Goal: Task Accomplishment & Management: Manage account settings

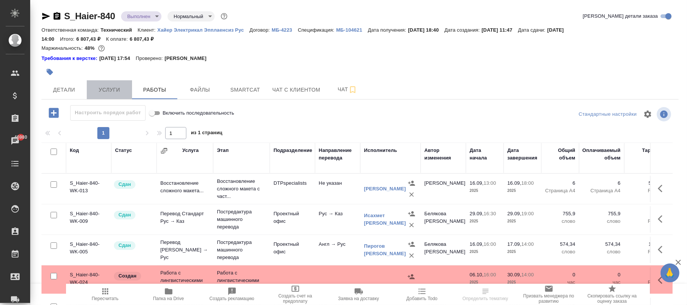
click at [118, 92] on span "Услуги" at bounding box center [109, 89] width 36 height 9
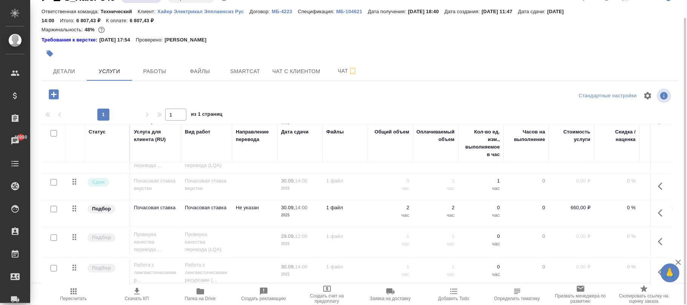
scroll to position [145, 0]
click at [658, 266] on icon "button" at bounding box center [662, 270] width 9 height 9
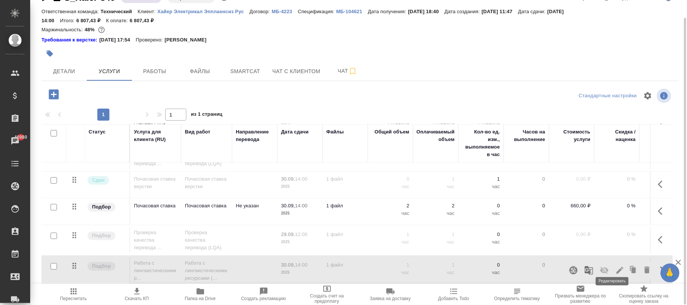
click at [616, 266] on icon "button" at bounding box center [620, 270] width 9 height 9
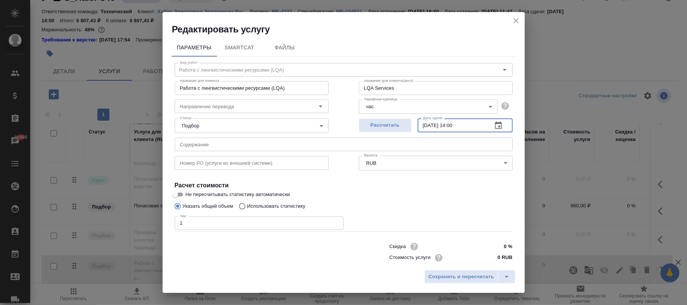
drag, startPoint x: 471, startPoint y: 123, endPoint x: 341, endPoint y: 121, distance: 129.9
click at [348, 123] on div "Рассчитать Дата сдачи 30.09.2025 14:00 Дата сдачи" at bounding box center [436, 124] width 184 height 48
type input "01.10.2025 18:00"
click at [459, 280] on span "Сохранить и пересчитать" at bounding box center [462, 277] width 66 height 9
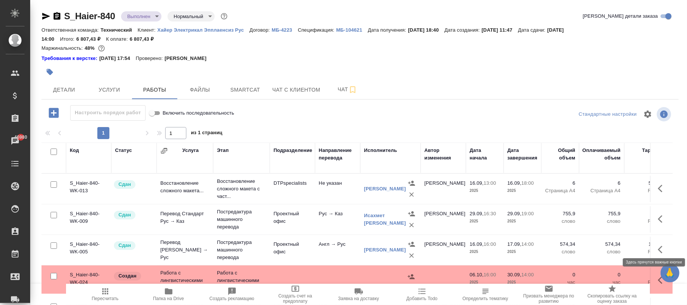
scroll to position [26, 0]
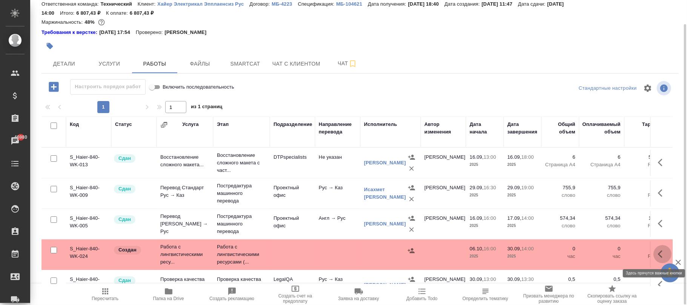
click at [654, 251] on button "button" at bounding box center [663, 254] width 18 height 18
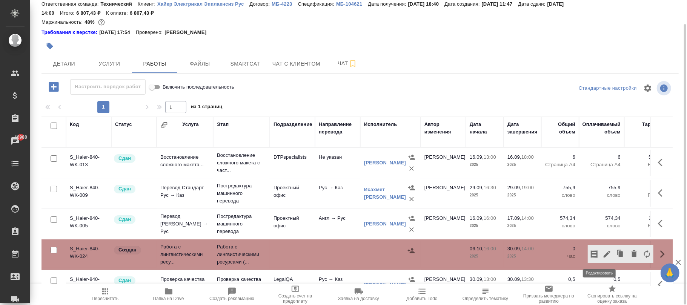
click at [604, 254] on icon "button" at bounding box center [607, 254] width 7 height 7
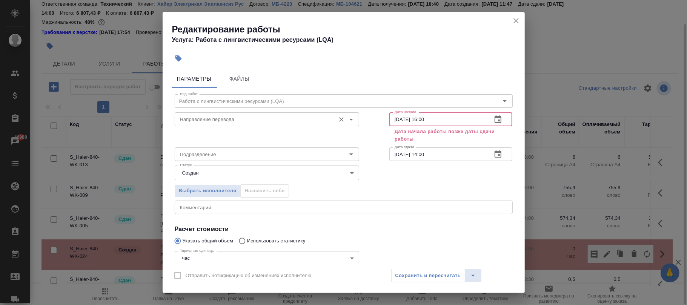
drag, startPoint x: 456, startPoint y: 118, endPoint x: 326, endPoint y: 118, distance: 129.9
click at [328, 118] on div "Направление перевода Направление перевода Дата начала 06.10.2025 16:00 Дата нач…" at bounding box center [344, 126] width 368 height 65
type input "01.10.2025 13:00"
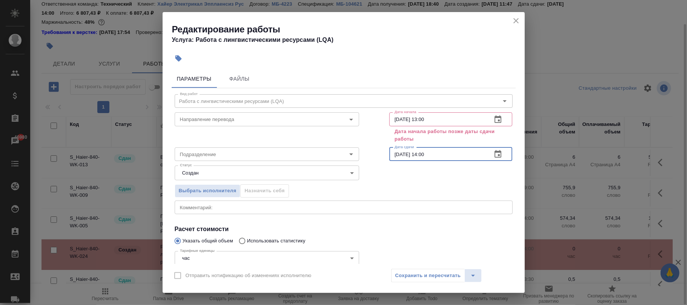
click at [442, 156] on input "30.09.2025 14:00" at bounding box center [438, 155] width 97 height 14
drag, startPoint x: 443, startPoint y: 156, endPoint x: 313, endPoint y: 153, distance: 129.9
click at [316, 153] on div "Подразделение Подразделение Дата сдачи 30.09.2025 14:00 Дата сдачи" at bounding box center [344, 153] width 368 height 48
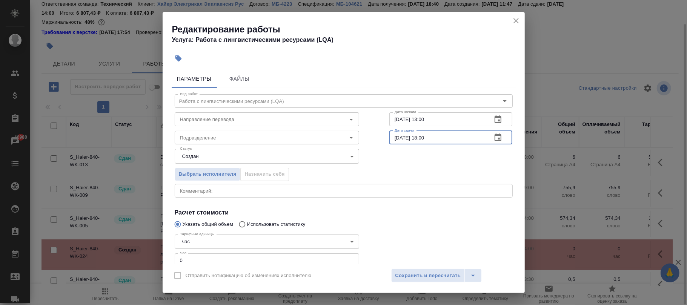
type input "01.10.2025 18:00"
click at [444, 179] on div "Выбрать исполнителя Назначить себя" at bounding box center [344, 173] width 368 height 46
click at [457, 278] on span "Сохранить и пересчитать" at bounding box center [429, 276] width 66 height 9
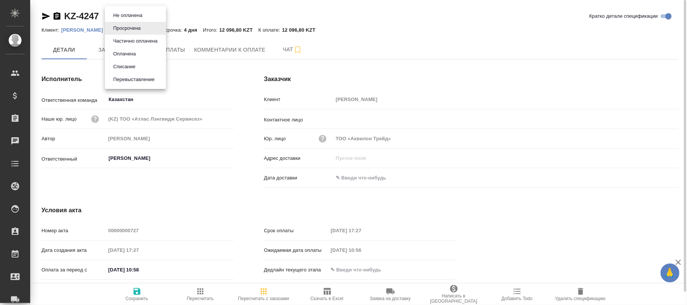
click at [119, 17] on body "🙏 .cls-1 fill:#fff; AWATERA Фокина Наталья n.fokina Клиенты Спецификации Заказы…" at bounding box center [343, 152] width 687 height 305
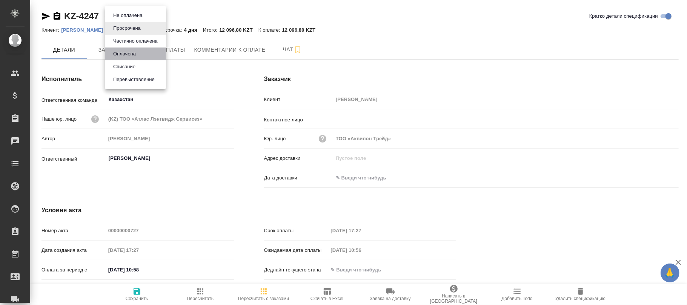
click at [127, 56] on button "Оплачена" at bounding box center [124, 54] width 27 height 8
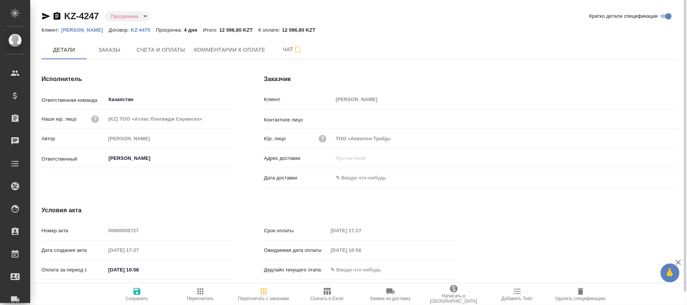
type input "payed"
click at [62, 45] on span "Детали" at bounding box center [64, 49] width 36 height 9
click at [133, 301] on span "Сохранить" at bounding box center [137, 298] width 23 height 5
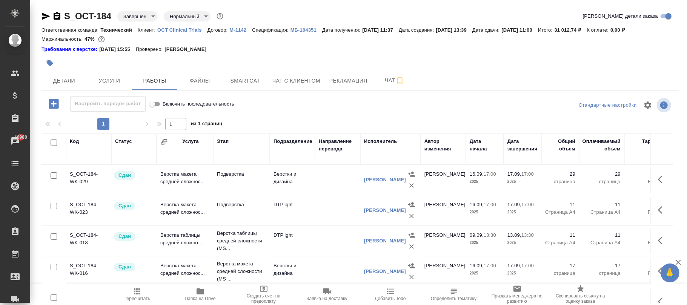
click at [242, 31] on p "M-1142" at bounding box center [241, 30] width 23 height 6
click at [59, 106] on icon "button" at bounding box center [53, 103] width 13 height 13
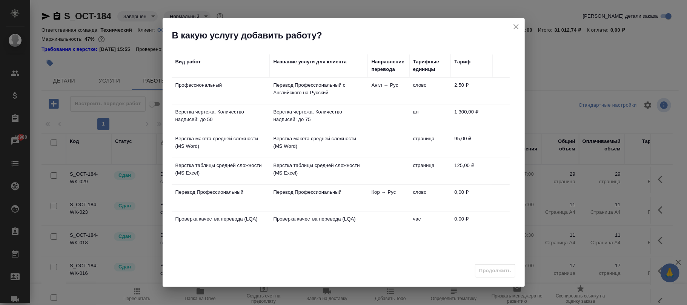
click at [186, 60] on div "Вид работ" at bounding box center [189, 62] width 26 height 8
click at [188, 60] on div "Вид работ" at bounding box center [189, 62] width 26 height 8
click at [304, 61] on div "Название услуги для клиента" at bounding box center [311, 62] width 74 height 8
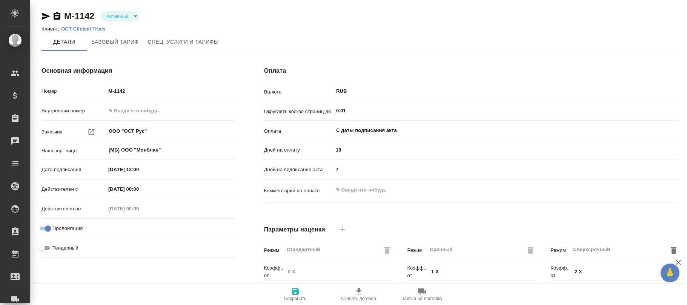
click at [178, 38] on span "Спец. услуги и тарифы" at bounding box center [183, 41] width 71 height 9
type input "без ТП"
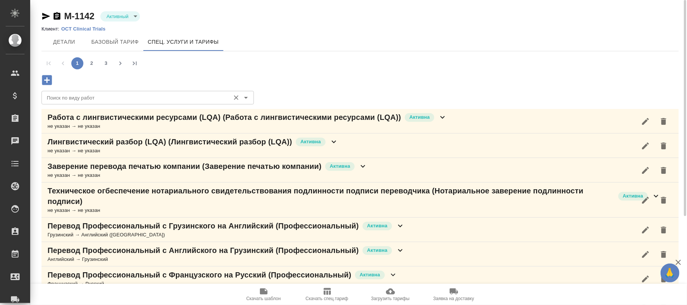
click at [122, 97] on input "Поиск по виду работ" at bounding box center [135, 97] width 183 height 9
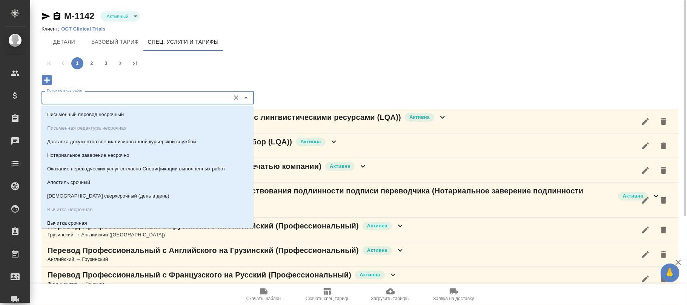
paste input "Проверка качества перевода (LQA)"
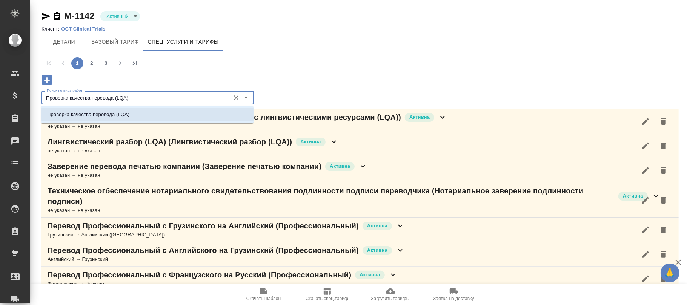
click at [159, 112] on li "Проверка качества перевода (LQA)" at bounding box center [147, 115] width 213 height 14
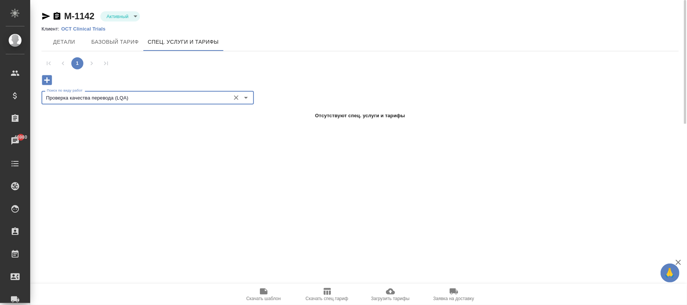
type input "Проверка качества перевода (LQA)"
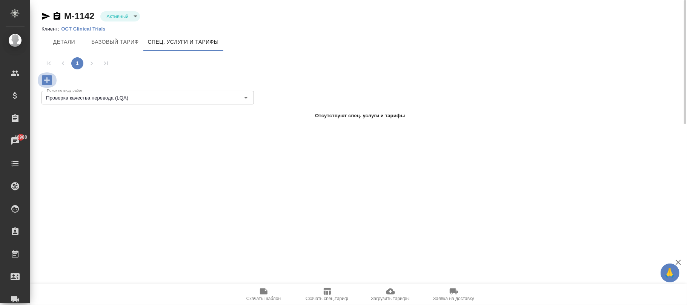
click at [45, 81] on icon "button" at bounding box center [47, 80] width 10 height 10
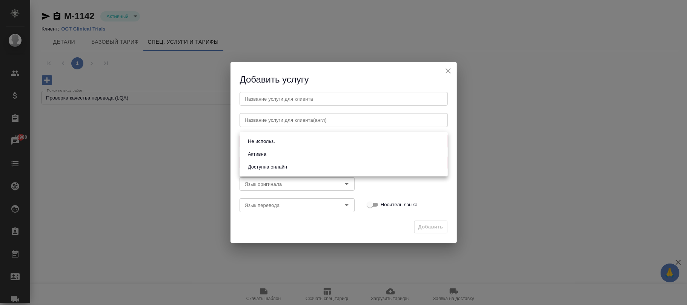
click at [318, 140] on body "🙏 .cls-1 fill:#fff; AWATERA Фокина Наталья n.fokina Клиенты Спецификации Заказы…" at bounding box center [343, 152] width 687 height 305
click at [275, 156] on li "Активна" at bounding box center [344, 154] width 208 height 13
type input "active"
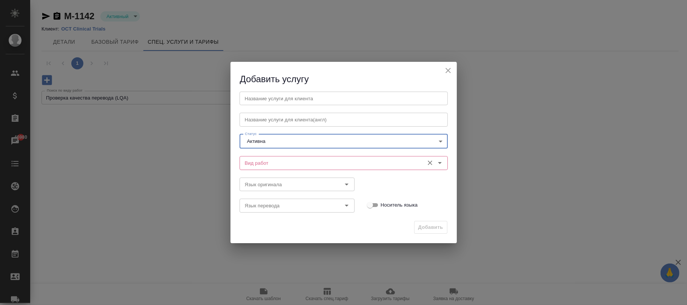
click at [272, 162] on input "Вид работ" at bounding box center [331, 163] width 179 height 9
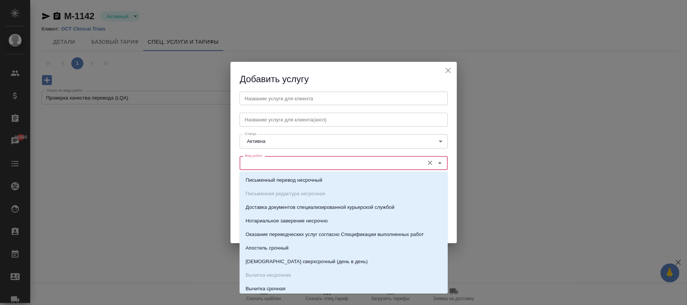
paste input "Проверка качества перевода (LQA)"
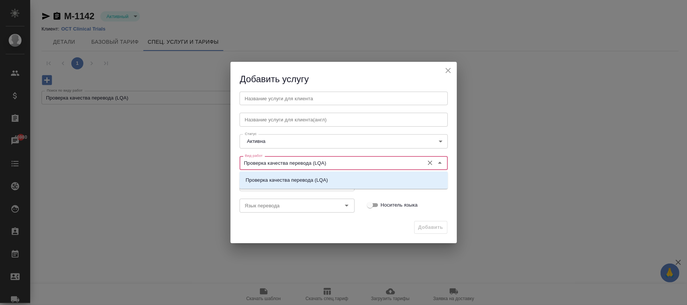
type input "Проверка качества перевода (LQA)"
click at [265, 97] on input "text" at bounding box center [344, 99] width 208 height 14
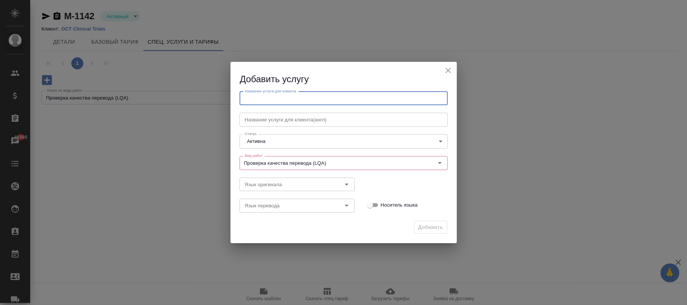
paste input "Проверка качества перевода (LQA)"
type input "Проверка качества перевода (LQA)"
click at [410, 184] on div "Язык оригинала Язык оригинала" at bounding box center [343, 183] width 223 height 33
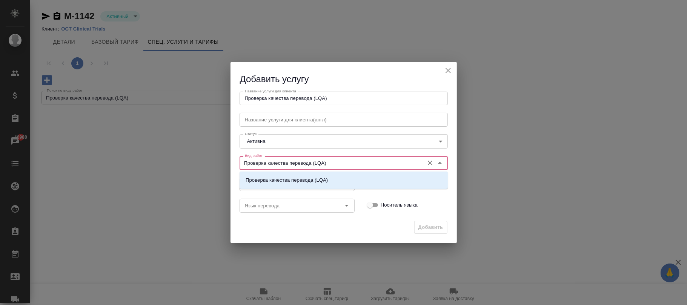
click at [307, 165] on input "Проверка качества перевода (LQA)" at bounding box center [331, 163] width 179 height 9
click at [311, 186] on li "Проверка качества перевода (LQA)" at bounding box center [344, 181] width 208 height 14
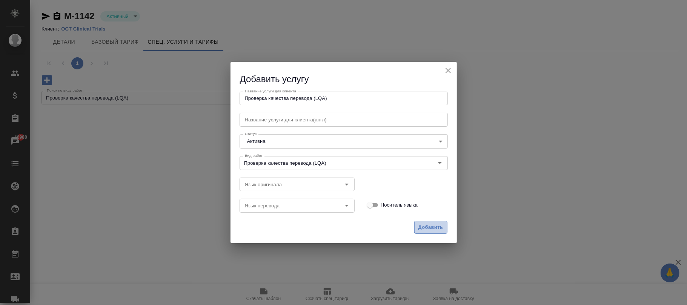
click at [432, 227] on span "Добавить" at bounding box center [431, 227] width 25 height 9
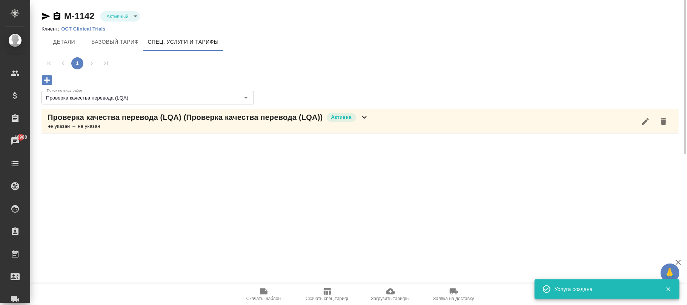
click at [367, 118] on icon at bounding box center [364, 117] width 9 height 9
click at [148, 150] on icon "button" at bounding box center [152, 148] width 9 height 9
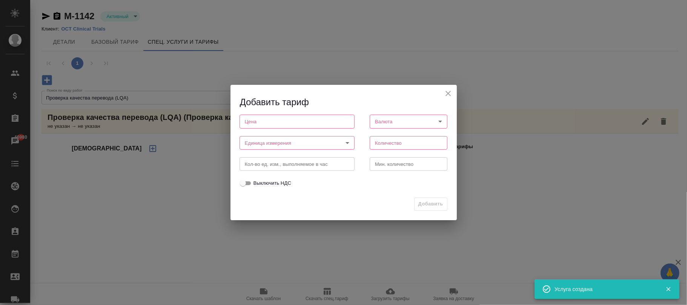
click at [272, 124] on input "number" at bounding box center [297, 122] width 115 height 14
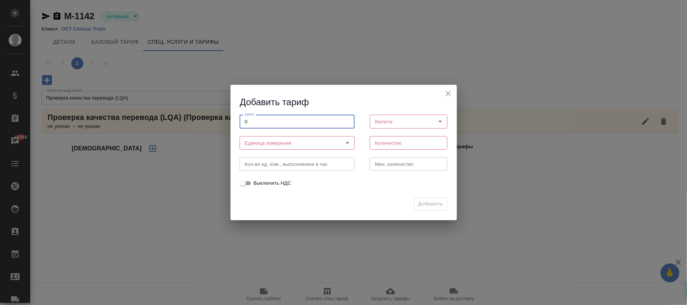
type input "0"
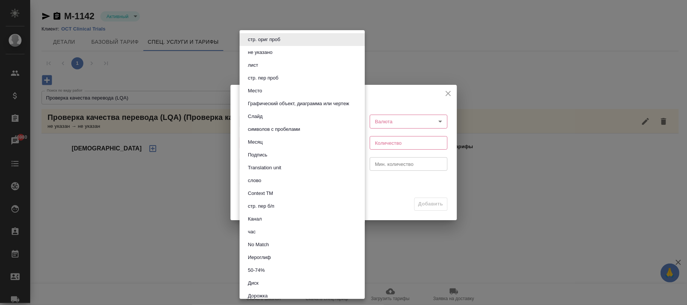
click at [276, 142] on body "🙏 .cls-1 fill:#fff; AWATERA Фокина Наталья n.fokina Клиенты Спецификации Заказы…" at bounding box center [343, 152] width 687 height 305
drag, startPoint x: 265, startPoint y: 231, endPoint x: 331, endPoint y: 197, distance: 75.0
click at [265, 230] on li "час" at bounding box center [302, 232] width 125 height 13
type input "5a8b1489cc6b4906c91bfd93"
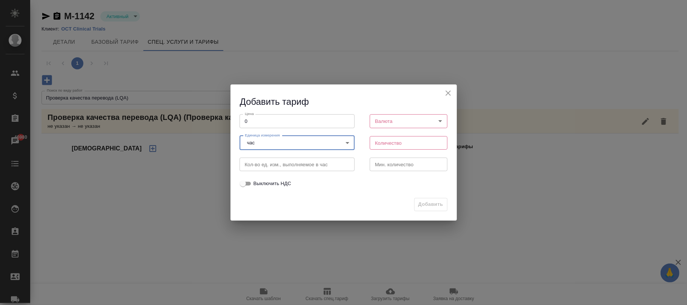
click at [407, 121] on body "🙏 .cls-1 fill:#fff; AWATERA Фокина Наталья n.fokina Клиенты Спецификации Заказы…" at bounding box center [343, 152] width 687 height 305
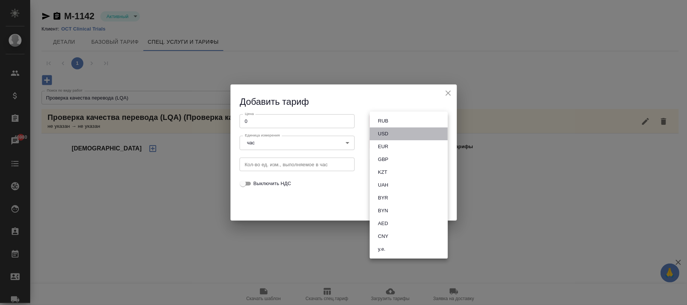
click at [401, 130] on li "USD" at bounding box center [409, 134] width 78 height 13
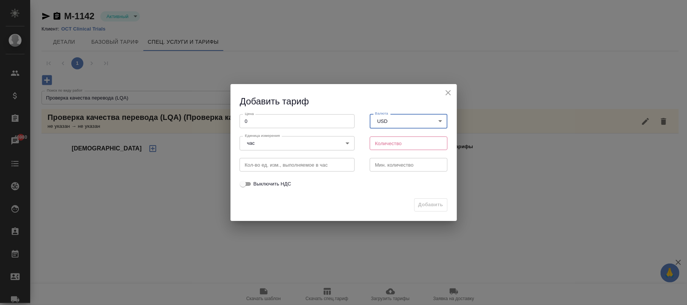
click at [399, 124] on body "🙏 .cls-1 fill:#fff; AWATERA Фокина Наталья n.fokina Клиенты Спецификации Заказы…" at bounding box center [343, 152] width 687 height 305
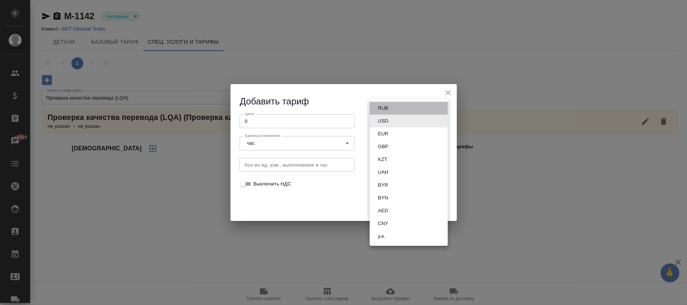
click at [393, 112] on li "RUB" at bounding box center [409, 108] width 78 height 13
type input "RUB"
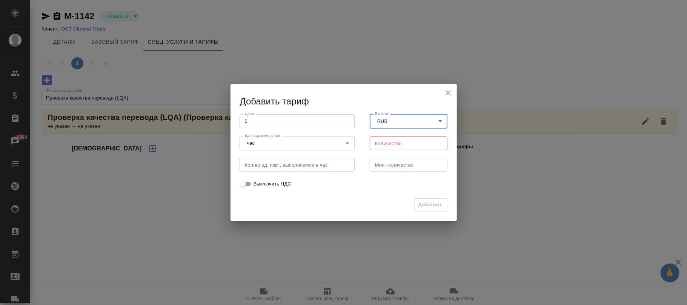
click at [391, 139] on input "number" at bounding box center [409, 144] width 78 height 14
type input "1"
click at [424, 207] on span "Добавить" at bounding box center [431, 205] width 25 height 9
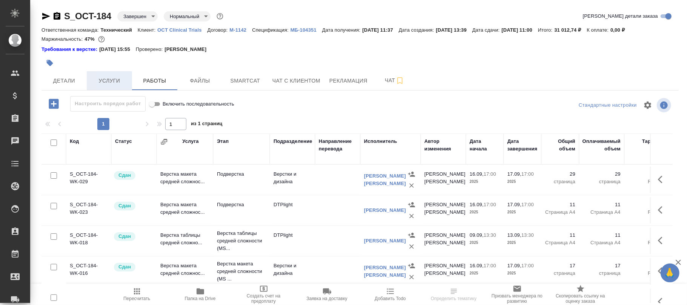
click at [108, 81] on span "Услуги" at bounding box center [109, 80] width 36 height 9
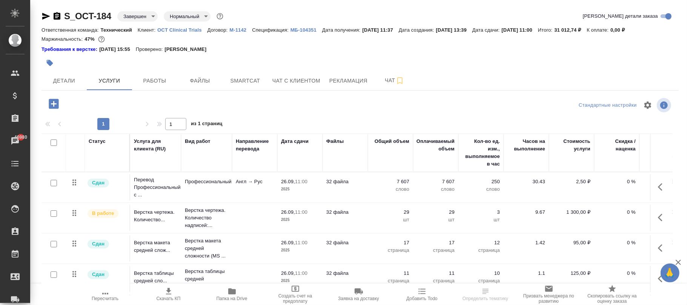
click at [55, 104] on icon "button" at bounding box center [53, 103] width 13 height 13
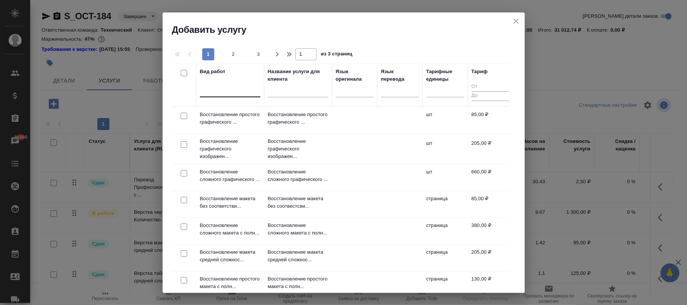
click at [230, 89] on div at bounding box center [230, 89] width 60 height 11
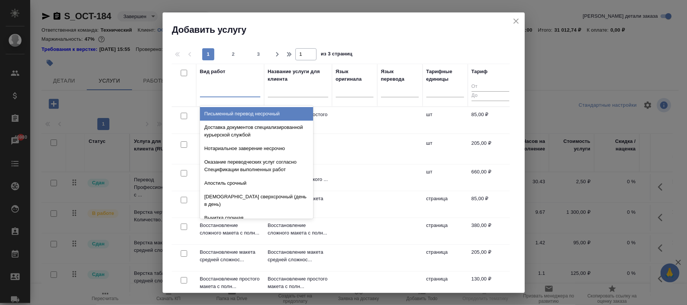
paste input "Проверка качества перевода (LQA)"
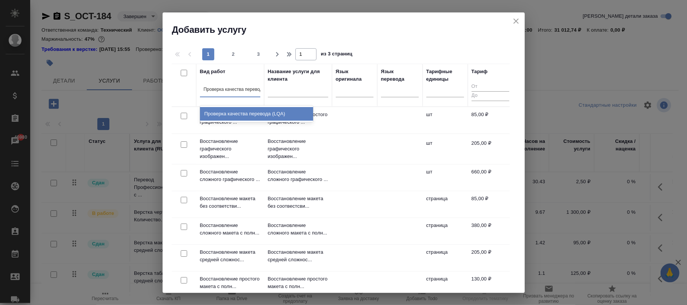
type input "Проверка качества перевода (LQA)"
click at [237, 115] on div "Проверка качества перевода (LQA)" at bounding box center [256, 114] width 113 height 14
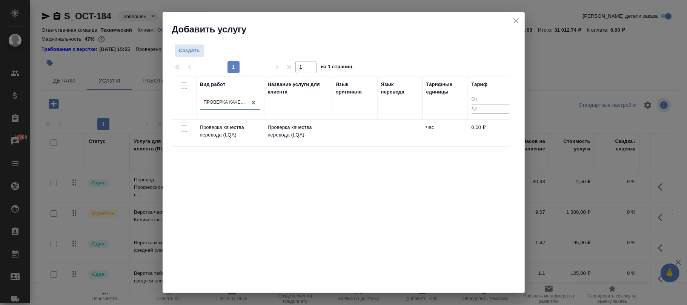
scroll to position [0, 1]
click at [359, 138] on td at bounding box center [354, 133] width 45 height 26
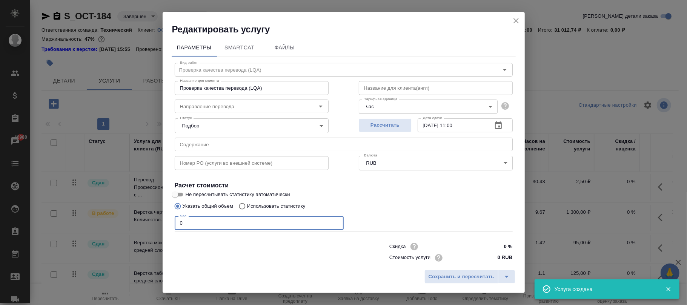
drag, startPoint x: 228, startPoint y: 229, endPoint x: 141, endPoint y: 216, distance: 88.1
click at [129, 216] on div "Редактировать услугу Параметры SmartCat Файлы Вид работ Проверка качества перев…" at bounding box center [343, 152] width 687 height 305
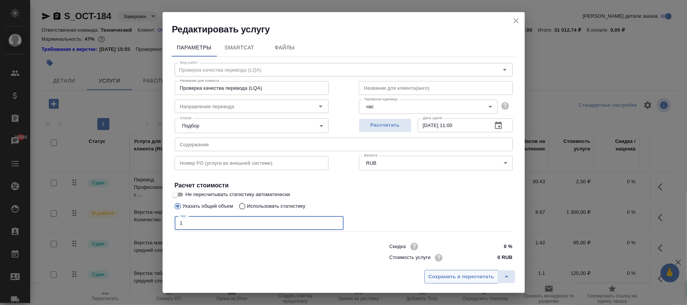
type input "1"
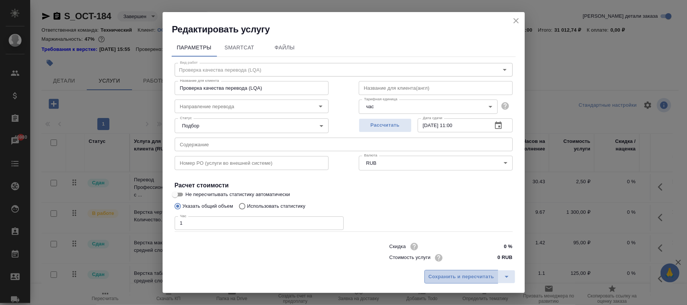
click at [474, 280] on span "Сохранить и пересчитать" at bounding box center [462, 277] width 66 height 9
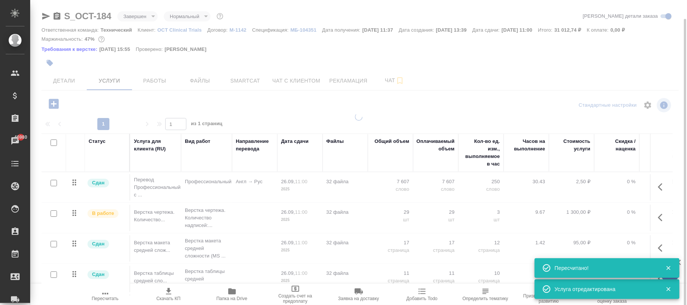
scroll to position [9, 0]
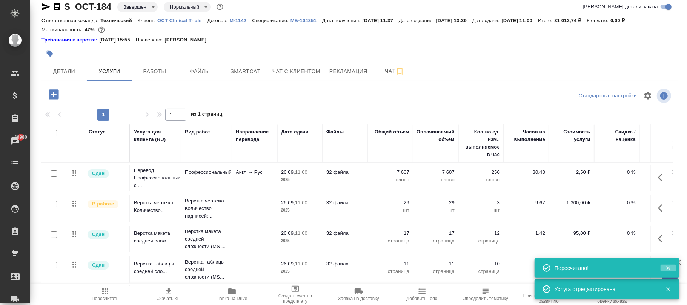
click at [669, 267] on icon "button" at bounding box center [669, 268] width 7 height 7
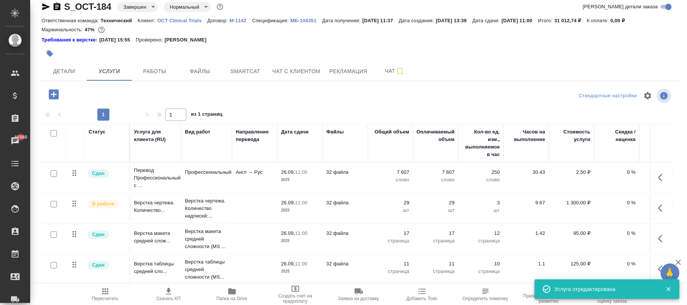
click at [668, 285] on div at bounding box center [666, 289] width 22 height 11
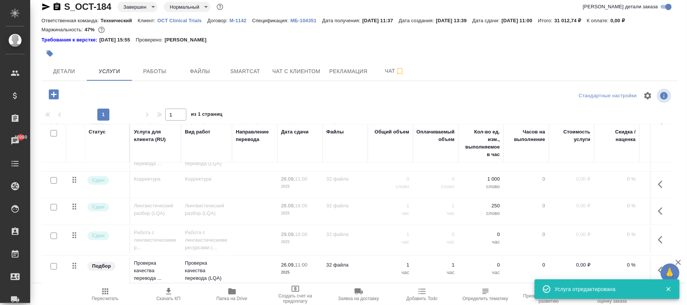
click at [658, 267] on icon "button" at bounding box center [660, 271] width 5 height 8
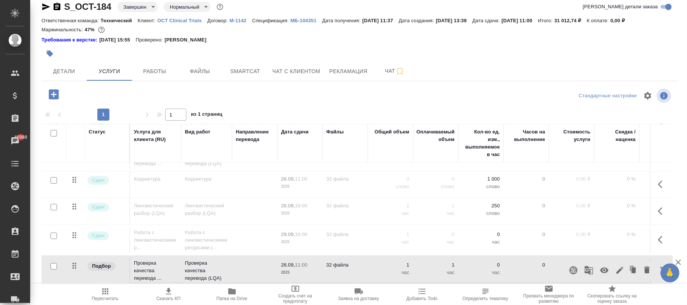
click at [600, 267] on icon "button" at bounding box center [604, 270] width 9 height 9
click at [601, 268] on icon "button" at bounding box center [605, 271] width 8 height 6
click at [600, 266] on icon "button" at bounding box center [604, 270] width 9 height 9
click at [112, 295] on span "Пересчитать" at bounding box center [105, 294] width 54 height 14
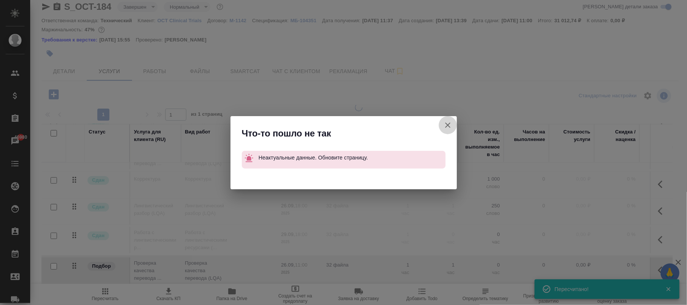
click at [447, 124] on icon "button" at bounding box center [447, 125] width 5 height 5
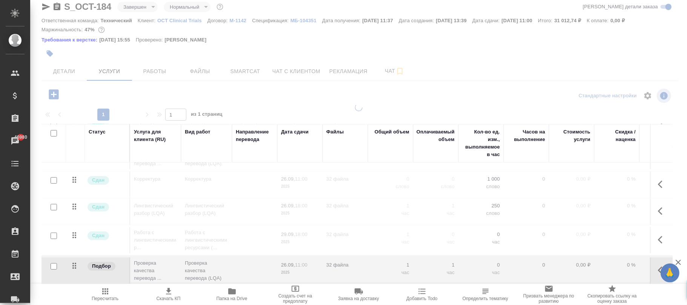
click at [156, 67] on div at bounding box center [358, 143] width 657 height 305
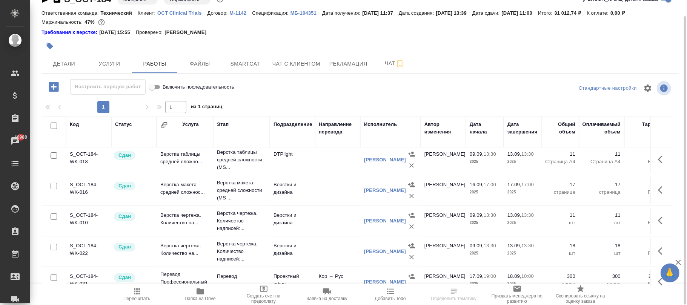
scroll to position [295, 0]
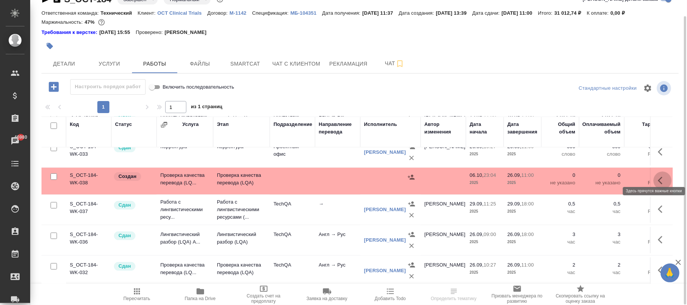
click at [658, 177] on icon "button" at bounding box center [660, 181] width 5 height 8
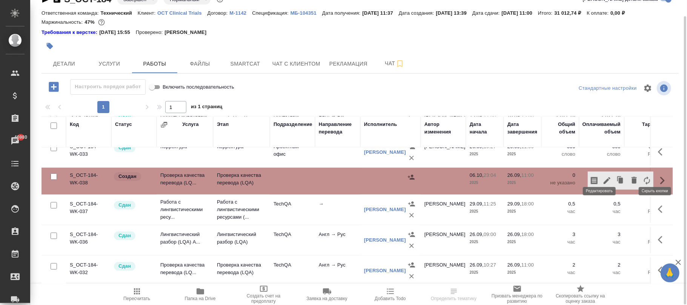
click at [604, 177] on icon "button" at bounding box center [607, 180] width 7 height 7
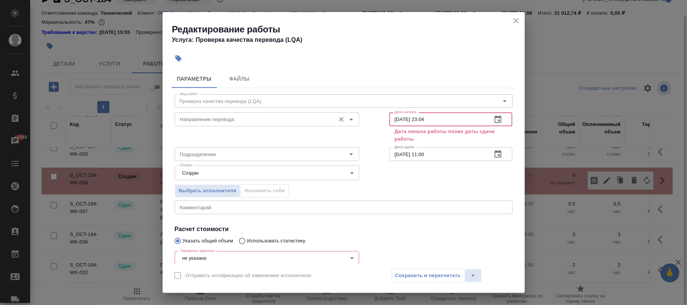
drag, startPoint x: 437, startPoint y: 117, endPoint x: 346, endPoint y: 117, distance: 91.0
click at [346, 117] on div "Направление перевода Направление перевода Дата начала 06.10.2025 23:04 Дата нач…" at bounding box center [344, 126] width 368 height 65
paste input "3.10.2025 14:00"
type input "03.10.2025 14:00"
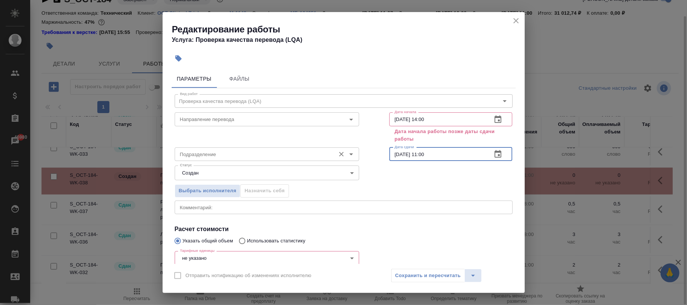
drag, startPoint x: 439, startPoint y: 154, endPoint x: 301, endPoint y: 150, distance: 139.0
click at [301, 150] on div "Подразделение Подразделение Дата сдачи 26.09.2025 11:00 Дата сдачи" at bounding box center [344, 153] width 368 height 48
paste input "03.10.2025 14"
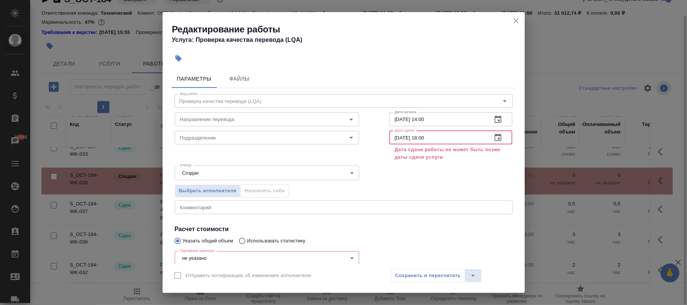
type input "03.10.2025 18:00"
click at [420, 276] on div "Сохранить и пересчитать" at bounding box center [436, 276] width 91 height 14
click at [513, 21] on icon "close" at bounding box center [516, 20] width 9 height 9
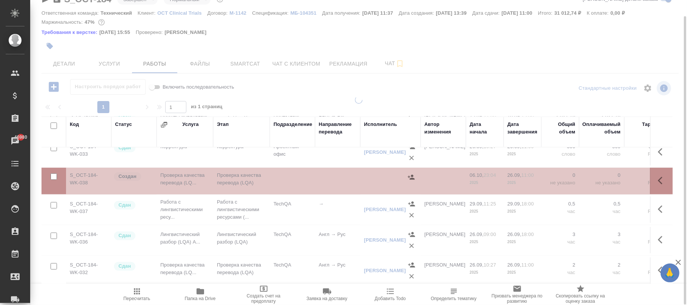
click at [119, 63] on div at bounding box center [358, 135] width 657 height 305
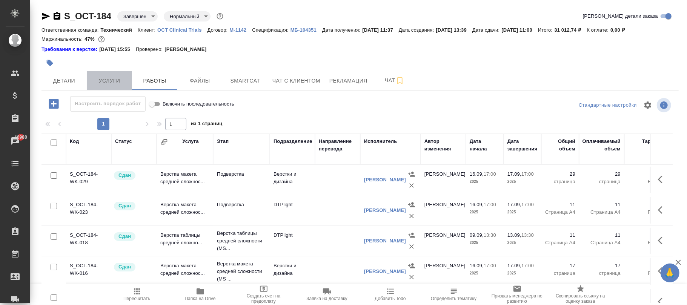
click at [111, 78] on span "Услуги" at bounding box center [109, 80] width 36 height 9
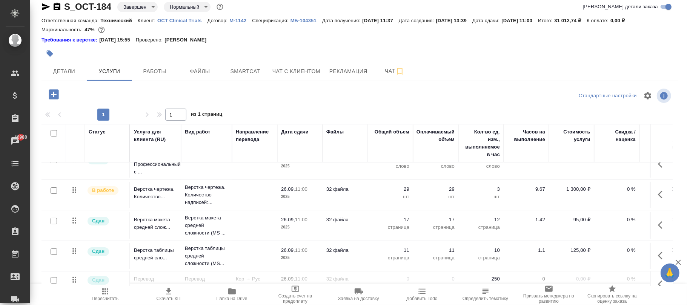
scroll to position [180, 0]
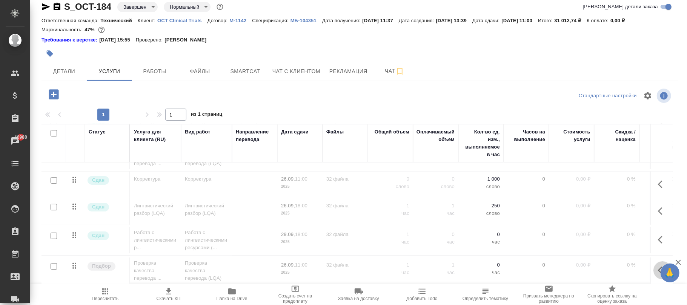
click at [658, 267] on icon "button" at bounding box center [660, 271] width 5 height 8
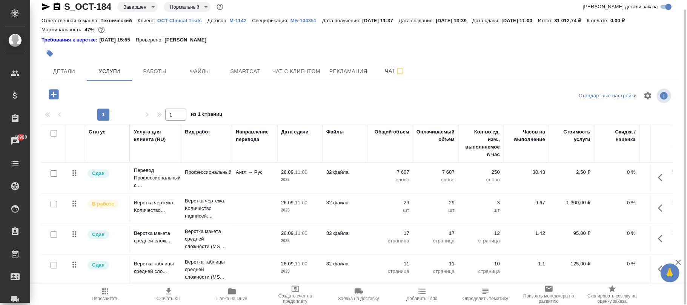
scroll to position [180, 0]
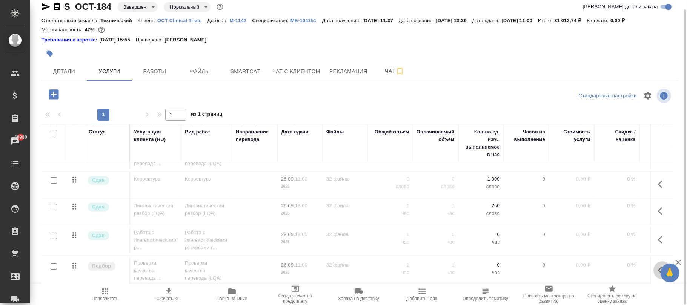
click at [654, 265] on button "button" at bounding box center [663, 271] width 18 height 18
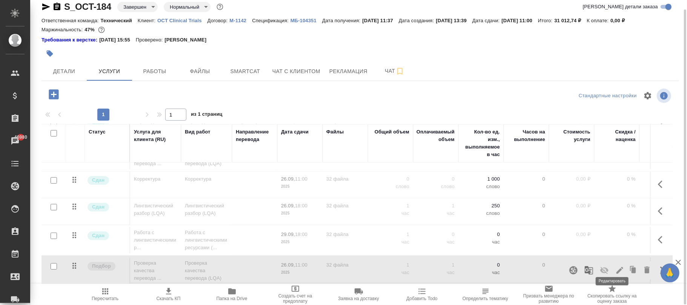
click at [616, 266] on icon "button" at bounding box center [620, 270] width 9 height 9
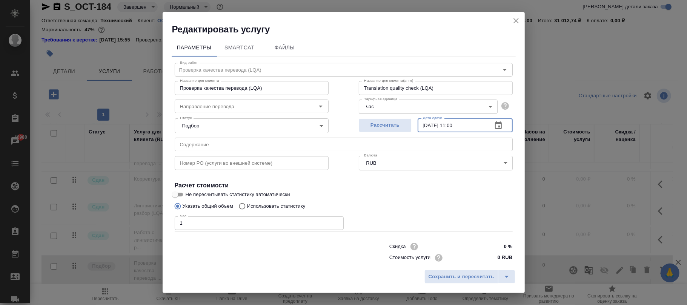
drag, startPoint x: 467, startPoint y: 124, endPoint x: 260, endPoint y: 125, distance: 206.9
click at [260, 125] on div "Статус Подбор none Статус Рассчитать Дата сдачи 26.09.2025 11:00 Дата сдачи" at bounding box center [344, 124] width 368 height 49
paste input "[DATE] 14"
type input "[DATE] 18:00"
click at [440, 274] on span "Сохранить и пересчитать" at bounding box center [462, 277] width 66 height 9
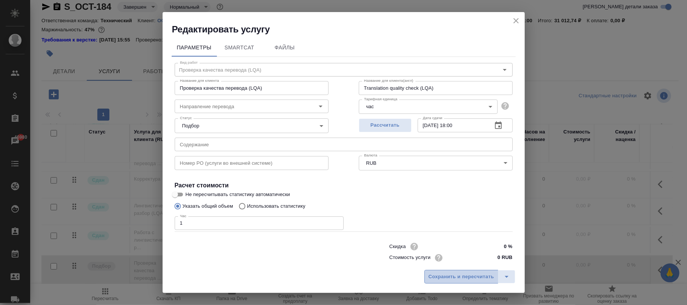
click at [449, 277] on span "Сохранить и пересчитать" at bounding box center [462, 277] width 66 height 9
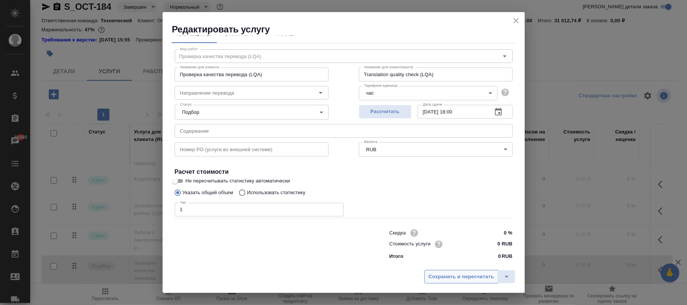
click at [449, 276] on span "Сохранить и пересчитать" at bounding box center [462, 277] width 66 height 9
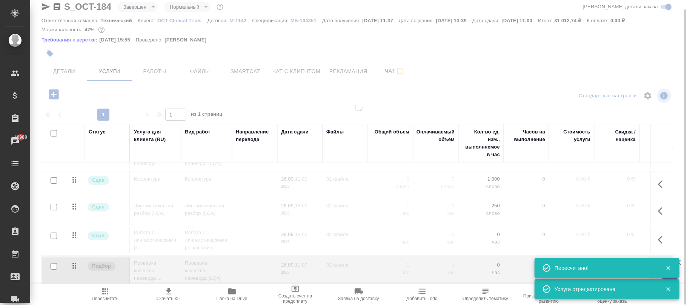
click at [160, 70] on div at bounding box center [358, 143] width 657 height 305
click at [159, 72] on div at bounding box center [358, 143] width 657 height 305
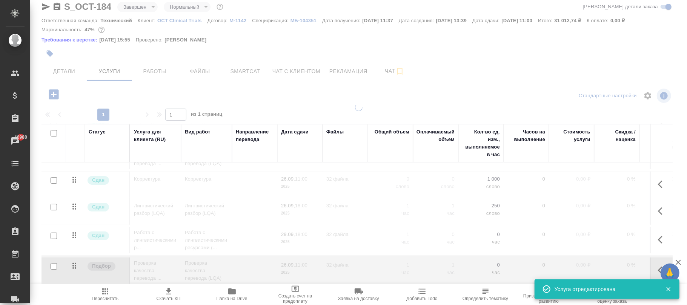
click at [157, 71] on div at bounding box center [358, 143] width 657 height 305
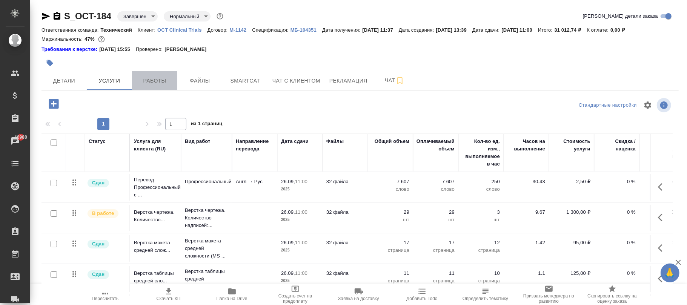
click at [162, 83] on span "Работы" at bounding box center [155, 80] width 36 height 9
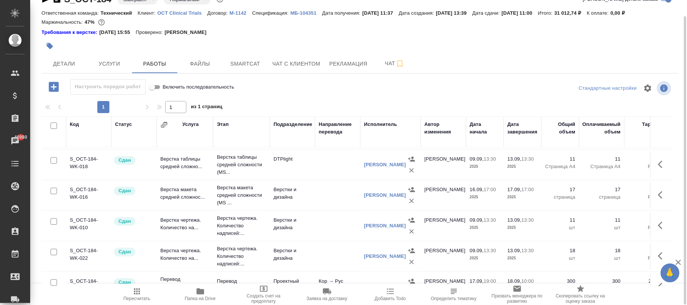
scroll to position [295, 0]
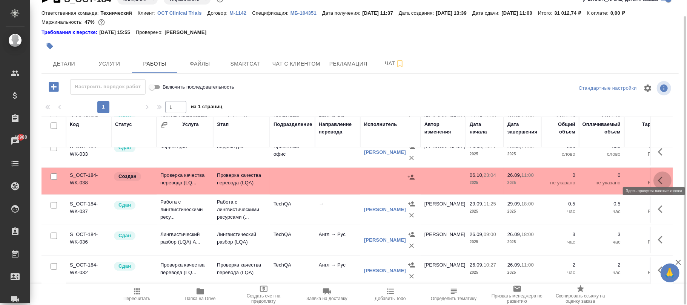
click at [658, 177] on icon "button" at bounding box center [660, 181] width 5 height 8
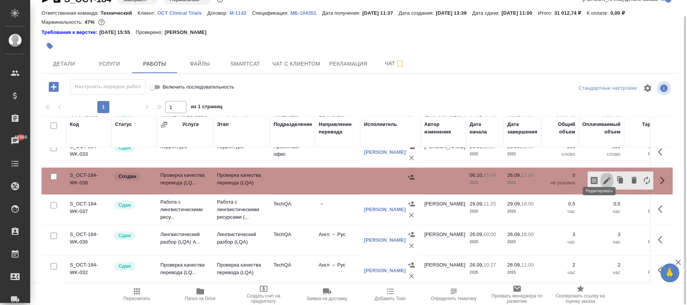
click at [604, 177] on icon "button" at bounding box center [607, 180] width 7 height 7
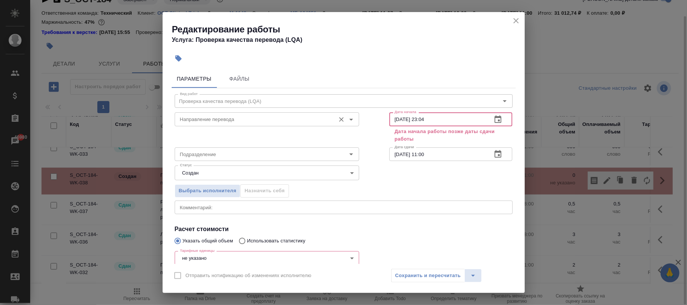
drag, startPoint x: 449, startPoint y: 119, endPoint x: 292, endPoint y: 119, distance: 156.3
click at [293, 119] on div "Направление перевода Направление перевода Дата начала [DATE] 23:04 Дата начала …" at bounding box center [344, 126] width 368 height 65
paste input "[DATE] 14:00"
type input "[DATE] 14:00"
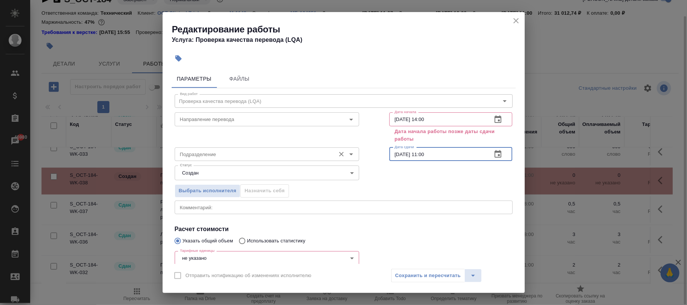
drag, startPoint x: 441, startPoint y: 159, endPoint x: 254, endPoint y: 155, distance: 187.3
click at [256, 156] on div "Подразделение Подразделение Дата сдачи [DATE] 11:00 Дата сдачи" at bounding box center [344, 153] width 368 height 48
paste input "[DATE] 14"
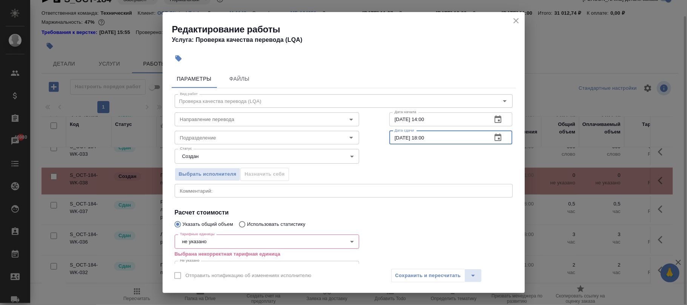
type input "[DATE] 18:00"
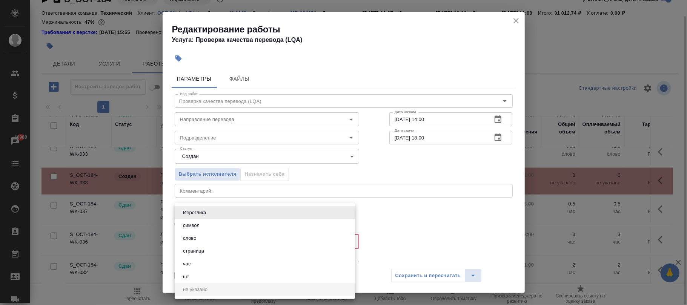
click at [201, 244] on body "🙏 .cls-1 fill:#fff; AWATERA [PERSON_NAME]fokina Клиенты Спецификации Заказы 469…" at bounding box center [343, 152] width 687 height 305
drag, startPoint x: 192, startPoint y: 262, endPoint x: 464, endPoint y: 277, distance: 272.3
click at [192, 262] on button "час" at bounding box center [187, 264] width 12 height 8
type input "5a8b1489cc6b4906c91bfd93"
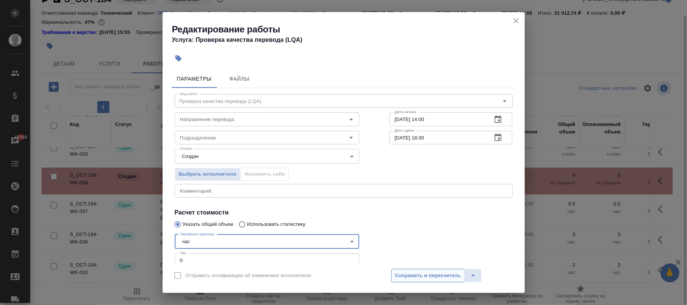
click at [428, 272] on span "Сохранить и пересчитать" at bounding box center [429, 276] width 66 height 9
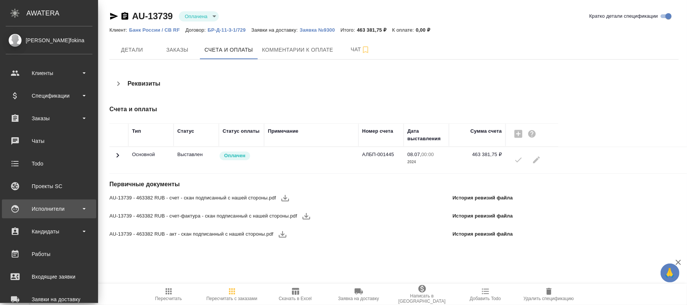
click at [49, 206] on div "Исполнители" at bounding box center [49, 208] width 87 height 11
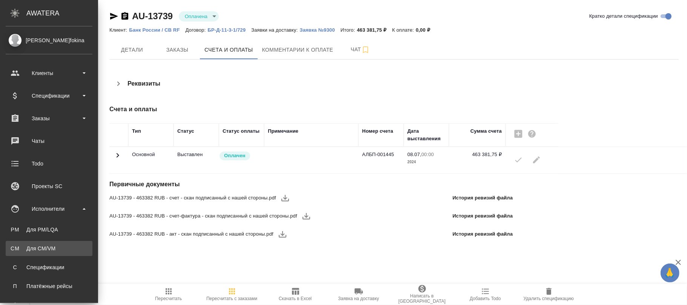
click at [53, 248] on div "Для CM/VM" at bounding box center [48, 249] width 79 height 8
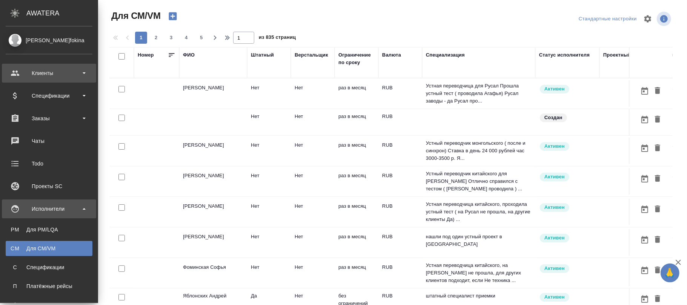
click at [42, 70] on div "Клиенты" at bounding box center [49, 73] width 87 height 11
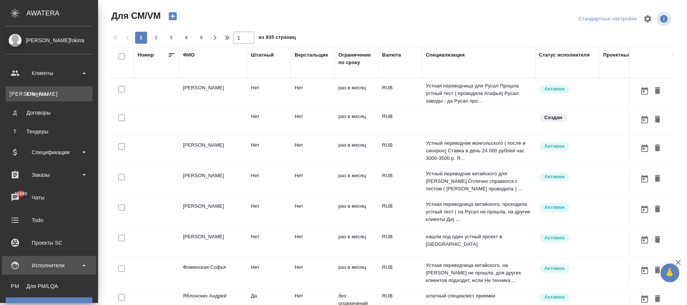
click at [48, 96] on div "Клиенты" at bounding box center [48, 94] width 79 height 8
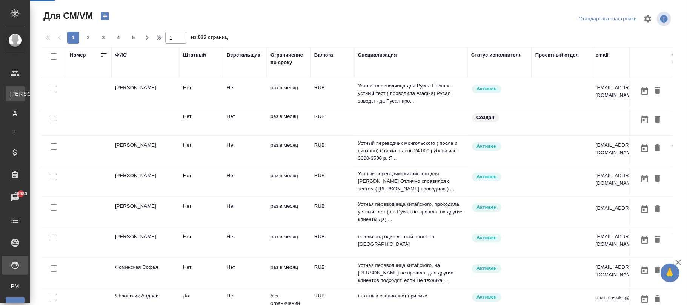
select select "RU"
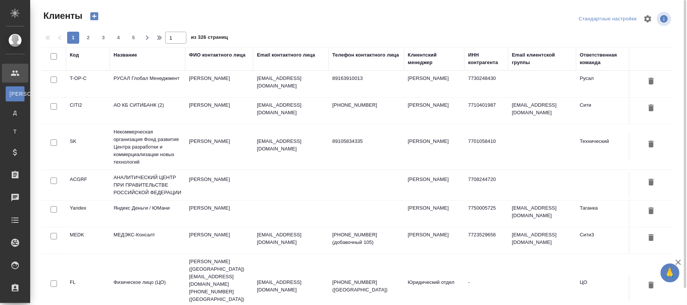
click at [148, 86] on td "РУСАЛ Глобал Менеджмент" at bounding box center [148, 84] width 76 height 26
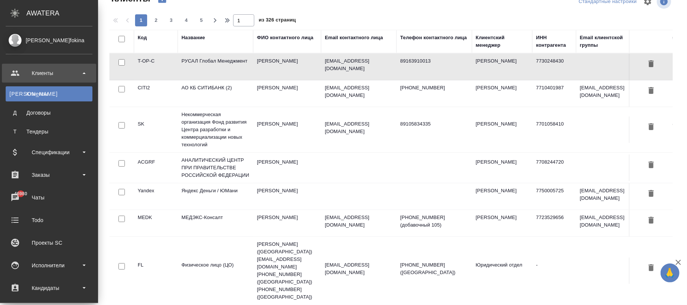
scroll to position [186, 0]
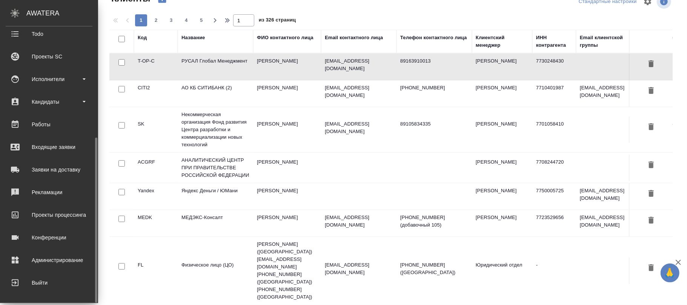
drag, startPoint x: 48, startPoint y: 265, endPoint x: 75, endPoint y: 250, distance: 31.3
click at [49, 264] on div "Администрирование" at bounding box center [49, 260] width 87 height 11
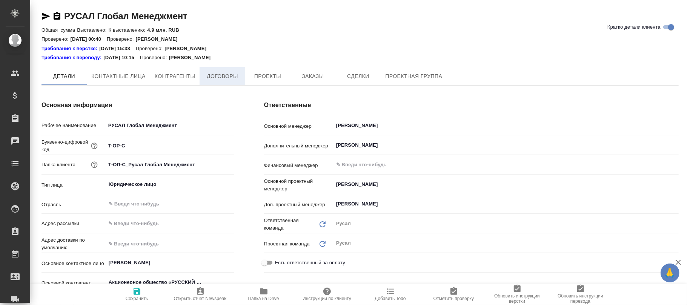
type textarea "x"
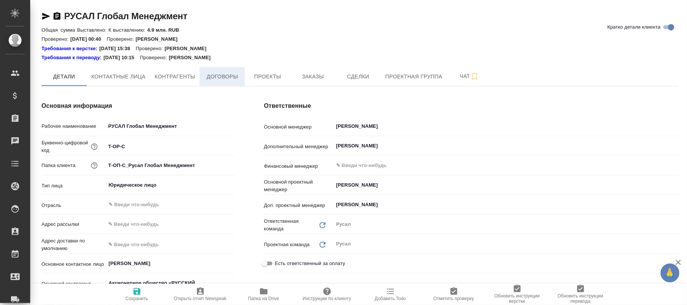
type textarea "x"
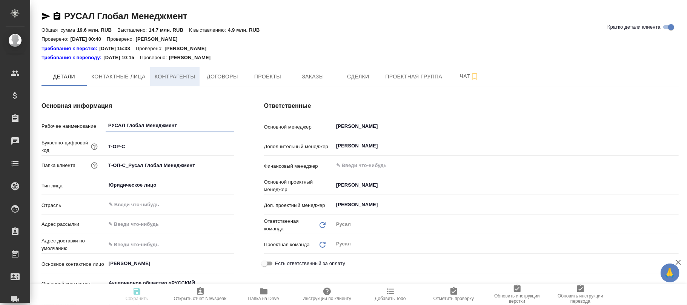
type textarea "x"
click at [229, 77] on span "Договоры" at bounding box center [222, 76] width 36 height 9
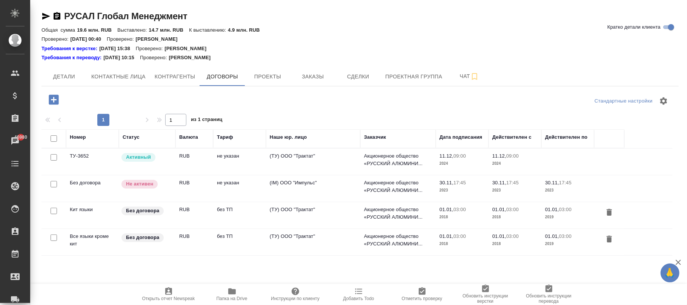
click at [190, 162] on td "RUB" at bounding box center [195, 162] width 38 height 26
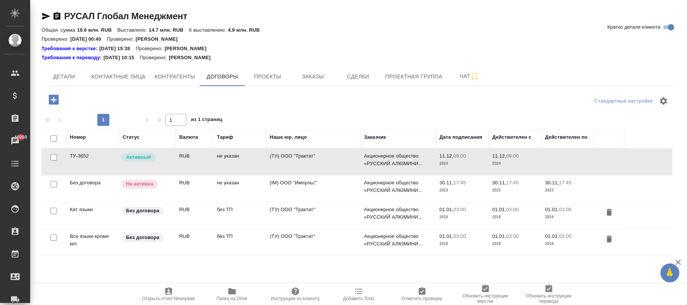
click at [190, 162] on td "RUB" at bounding box center [195, 162] width 38 height 26
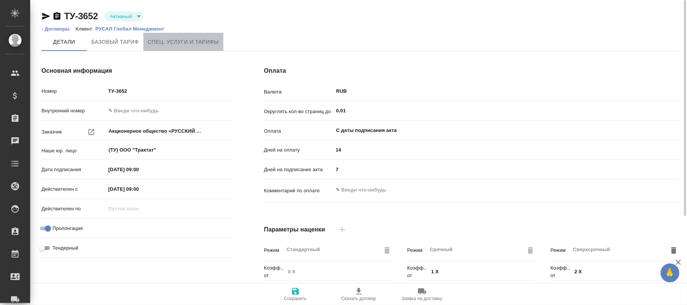
click at [162, 43] on span "Спец. услуги и тарифы" at bounding box center [183, 41] width 71 height 9
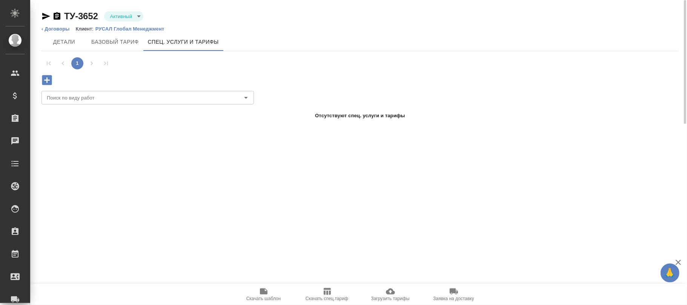
click at [48, 81] on icon "button" at bounding box center [47, 80] width 10 height 10
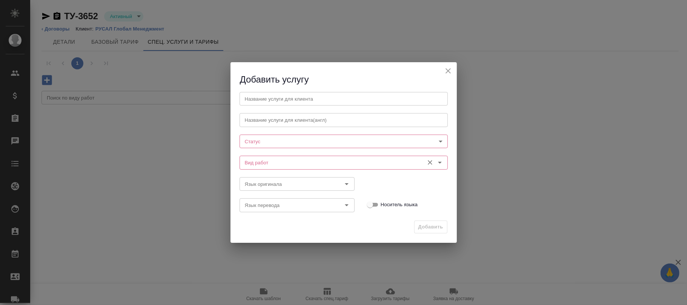
click at [265, 161] on input "Вид работ" at bounding box center [331, 162] width 179 height 9
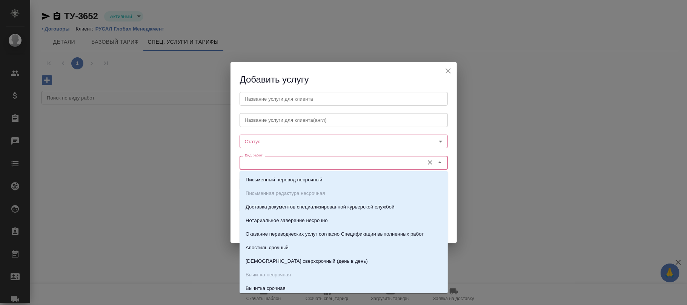
paste input "SPEAKUS - платформа для синхронного перевода"
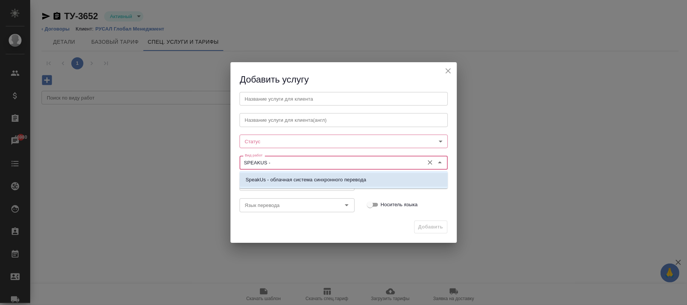
click at [297, 182] on p "SpeakUs - облачная система синхронного перевода" at bounding box center [306, 180] width 121 height 8
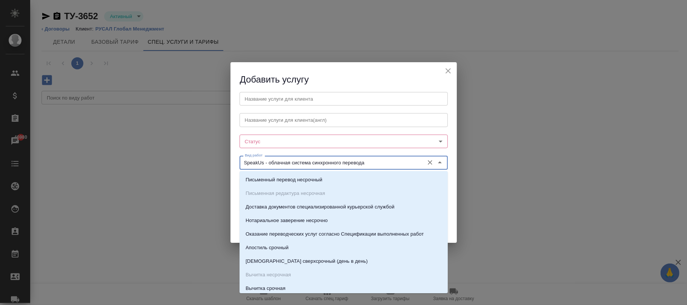
drag, startPoint x: 373, startPoint y: 162, endPoint x: 264, endPoint y: 165, distance: 109.5
click at [239, 159] on div "Вид работ SpeakUs - облачная система синхронного перевода Вид работ" at bounding box center [343, 161] width 223 height 33
type input "SpeakUs - облачная система синхронного перевода"
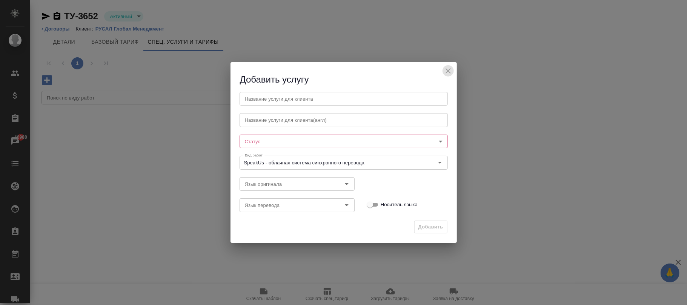
click at [445, 70] on icon "close" at bounding box center [448, 70] width 9 height 9
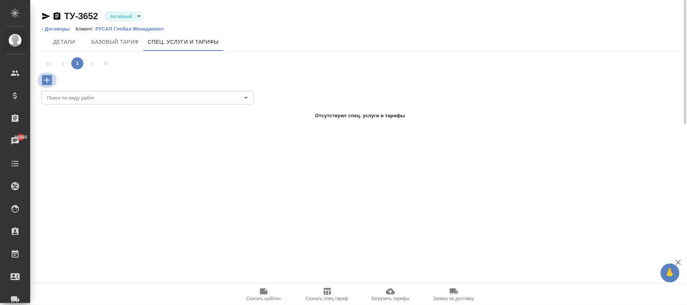
click at [47, 81] on icon "button" at bounding box center [46, 80] width 13 height 13
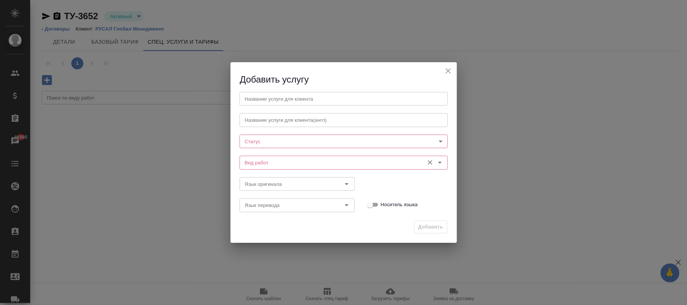
click at [281, 162] on input "Вид работ" at bounding box center [331, 162] width 179 height 9
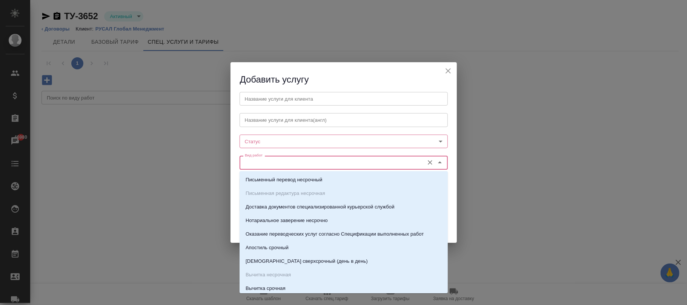
paste input "Техническое сопровождение конференции онлайн"
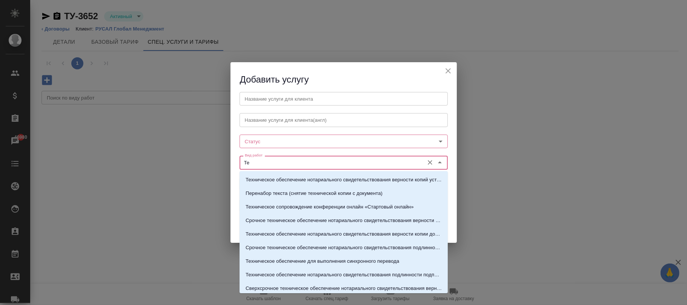
type input "Т"
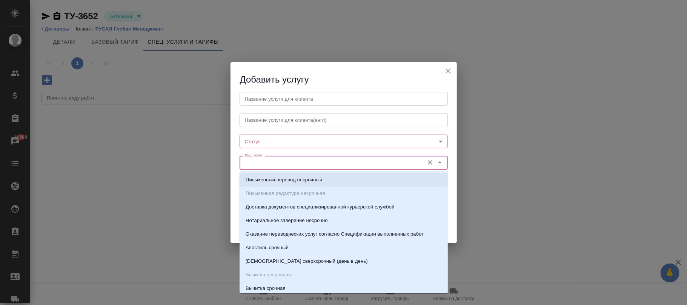
paste input "Техническое сопровождение конференции онлайн"
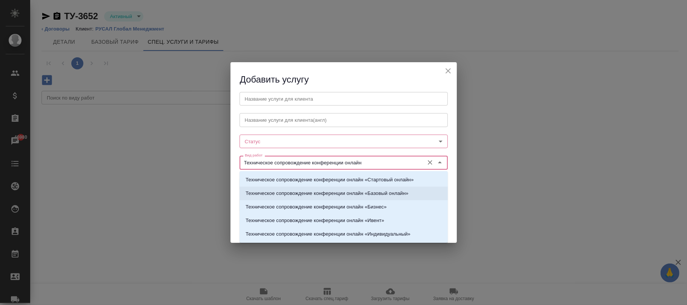
type input "Техническое сопровождение конференции онлайн"
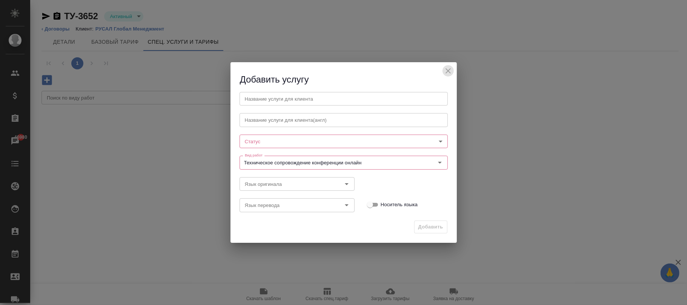
click at [449, 72] on icon "close" at bounding box center [448, 70] width 9 height 9
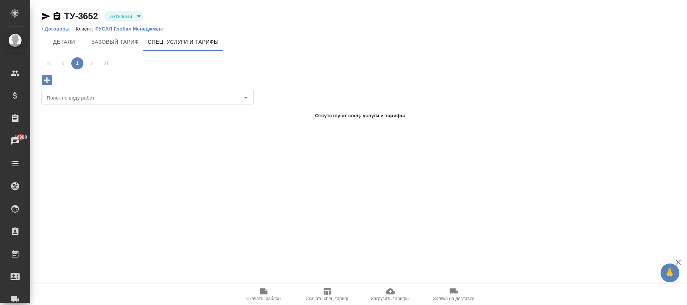
click at [50, 79] on icon "button" at bounding box center [47, 80] width 10 height 10
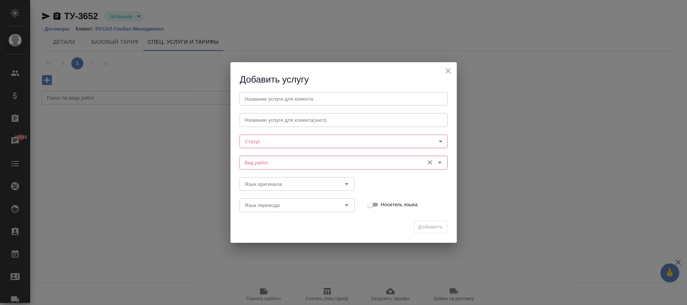
click at [278, 162] on input "Вид работ" at bounding box center [331, 162] width 179 height 9
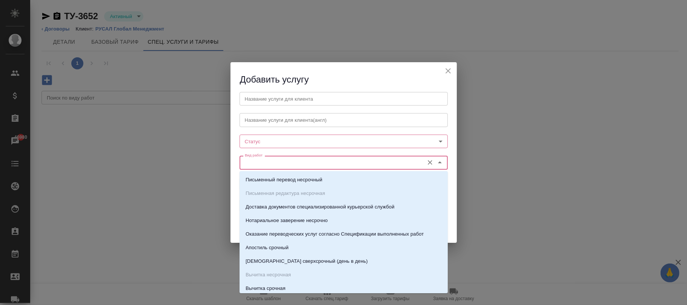
paste input "Запись дорожек перевода и оригинала"
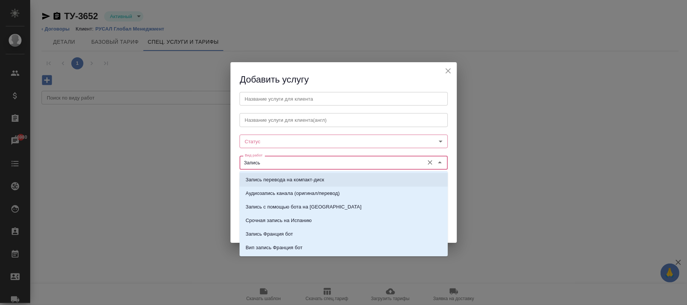
click at [299, 181] on p "Запись перевода на компакт-диск" at bounding box center [285, 180] width 79 height 8
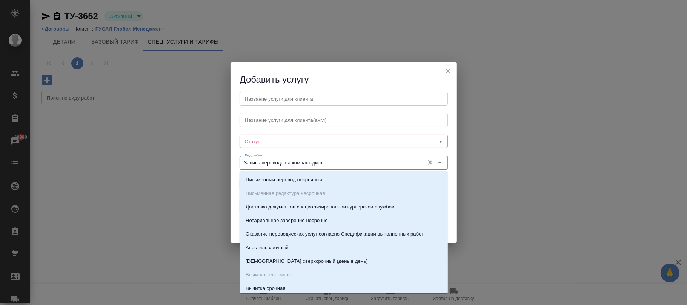
drag, startPoint x: 336, startPoint y: 159, endPoint x: 299, endPoint y: 170, distance: 38.2
click at [209, 160] on div "Добавить услугу Название услуги для клиента Название услуги для клиента Названи…" at bounding box center [343, 152] width 687 height 305
type input "Запись перевода на компакт-диск"
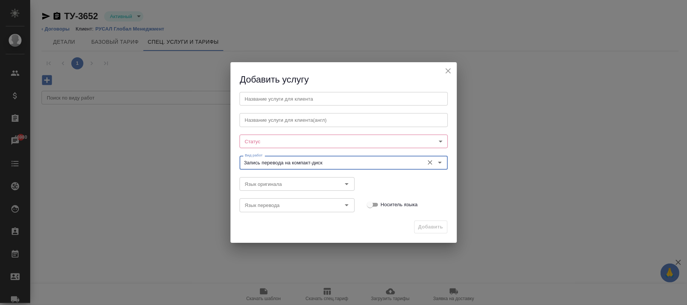
drag, startPoint x: 450, startPoint y: 72, endPoint x: 478, endPoint y: 6, distance: 71.0
click at [450, 72] on icon "close" at bounding box center [448, 70] width 5 height 5
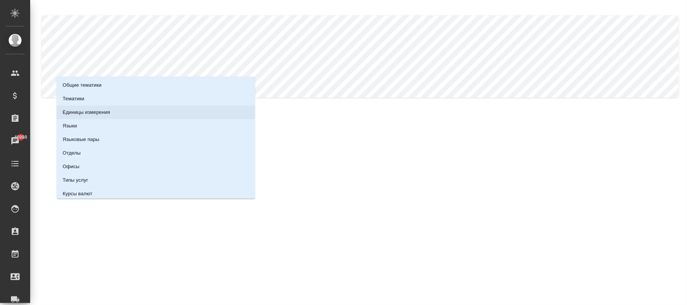
drag, startPoint x: 89, startPoint y: 115, endPoint x: 107, endPoint y: 106, distance: 20.4
click at [90, 115] on p "Единицы измерения" at bounding box center [87, 113] width 48 height 8
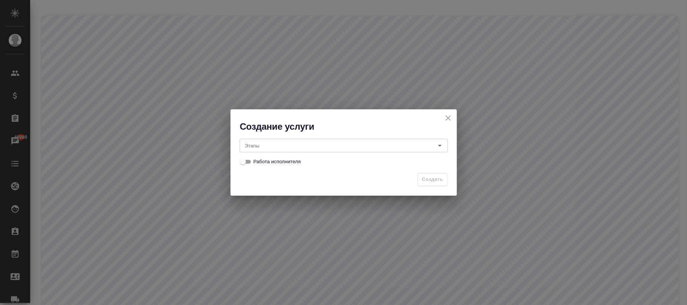
click at [278, 143] on input "Этапы" at bounding box center [331, 145] width 179 height 9
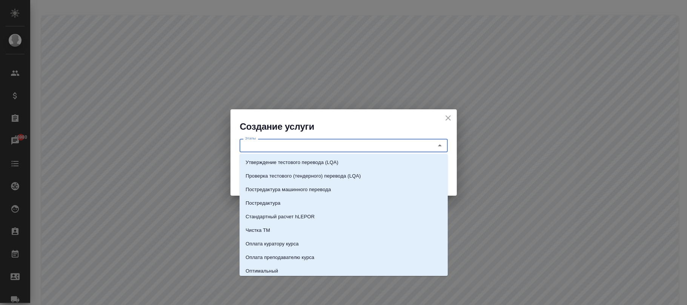
paste input "Техническое сопровождение конференции онлайн"
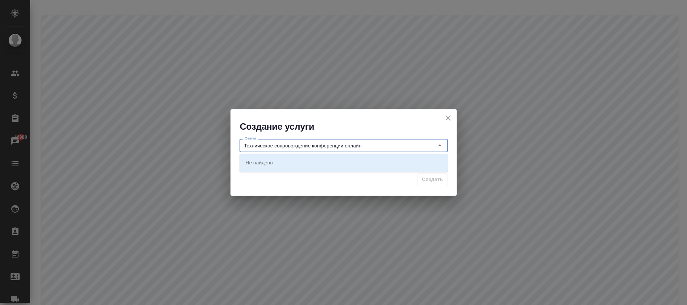
type input "Техническое сопровождение конференции онлайн"
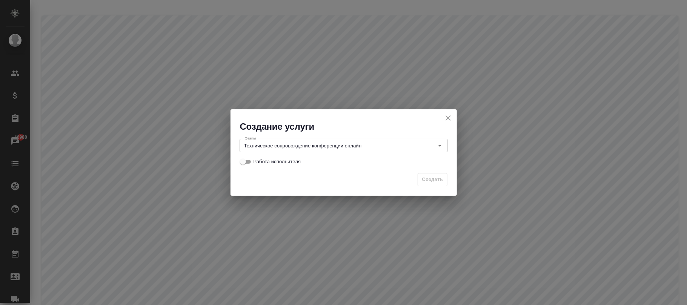
click at [279, 174] on div "Создать" at bounding box center [344, 183] width 227 height 26
click at [261, 159] on span "Работа исполнителя" at bounding box center [278, 162] width 48 height 8
click at [257, 159] on input "Работа исполнителя" at bounding box center [243, 161] width 27 height 9
checkbox input "true"
click at [430, 180] on span "Создать" at bounding box center [432, 180] width 21 height 9
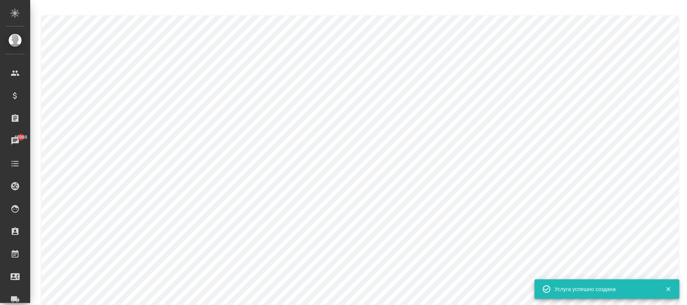
checkbox input "false"
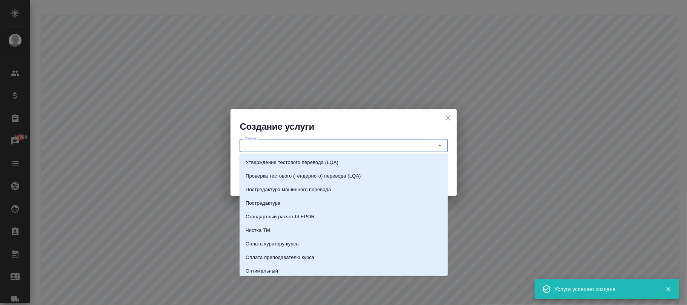
click at [263, 141] on input "Этапы" at bounding box center [331, 145] width 179 height 9
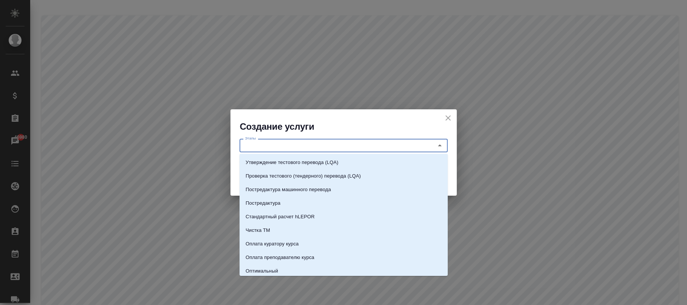
paste input "Запись дорожек перевода и оригинала"
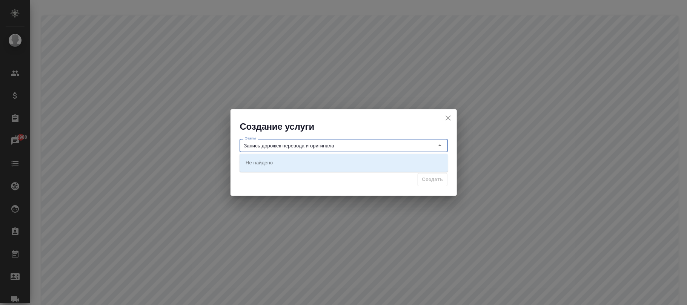
type input "Запись дорожек перевода и оригинала"
click at [287, 174] on div "Создать" at bounding box center [344, 183] width 227 height 26
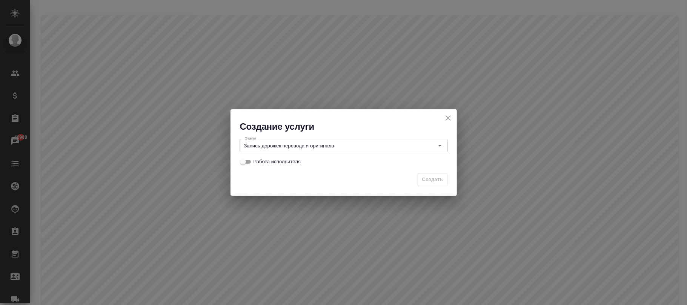
click at [270, 164] on span "Работа исполнителя" at bounding box center [278, 162] width 48 height 8
click at [257, 164] on input "Работа исполнителя" at bounding box center [243, 161] width 27 height 9
checkbox input "true"
click at [434, 182] on span "Создать" at bounding box center [432, 180] width 21 height 9
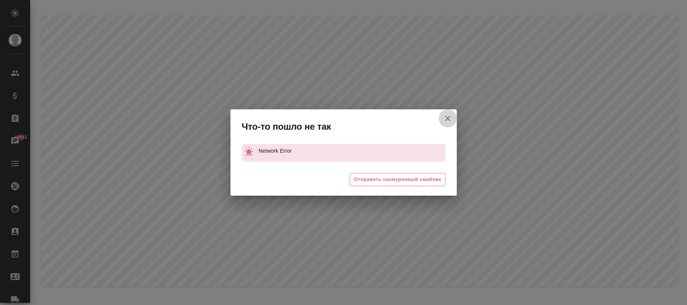
click at [448, 110] on button "Название" at bounding box center [448, 118] width 18 height 18
click at [445, 121] on icon "button" at bounding box center [448, 118] width 9 height 9
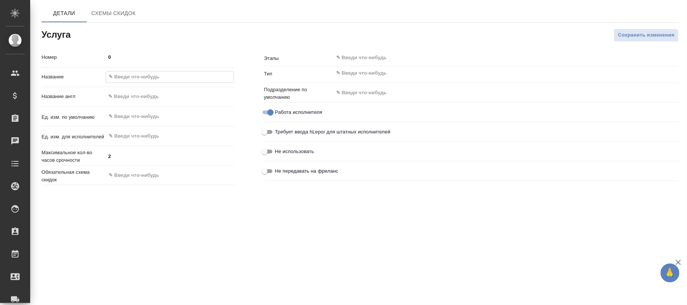
click at [136, 77] on input "text" at bounding box center [170, 77] width 128 height 11
paste input "Техническое сопровождение конференции онлайн"
type input "Техническое сопровождение конференции онлайн"
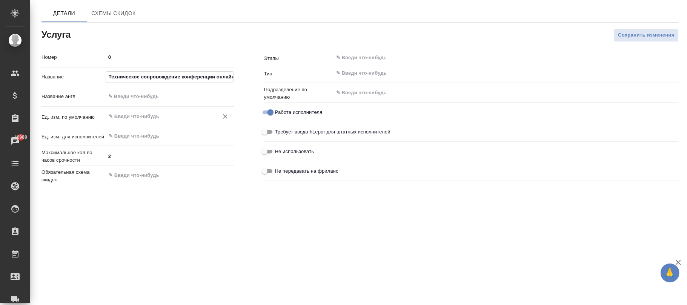
click at [133, 122] on div "​" at bounding box center [170, 117] width 128 height 14
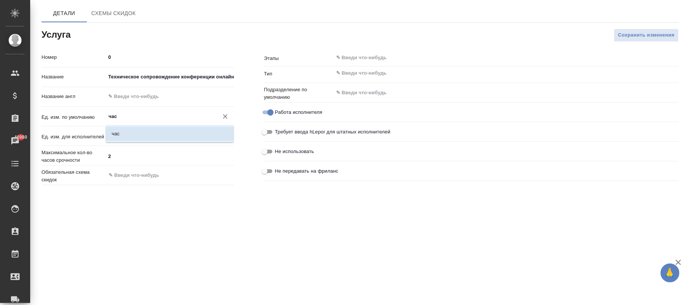
click at [122, 131] on li "час" at bounding box center [170, 134] width 128 height 14
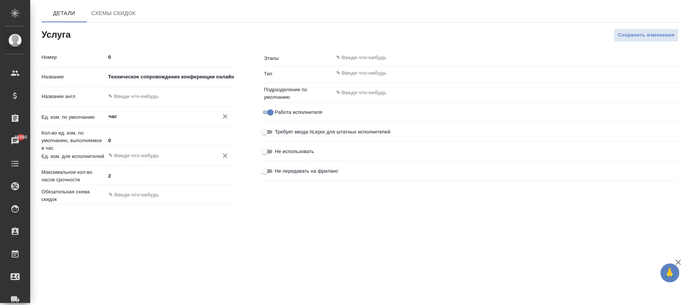
click at [123, 162] on div "​" at bounding box center [170, 156] width 128 height 14
type input "час"
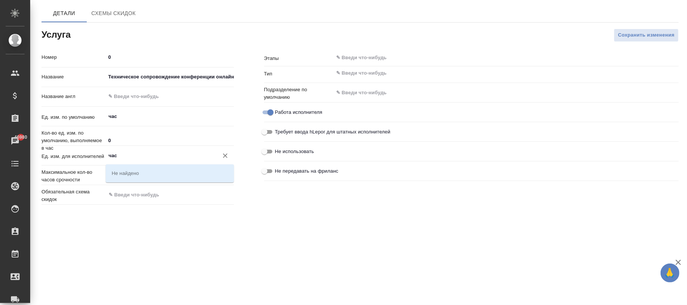
type input "час"
click at [389, 207] on div "Этапы ​ Тип ​ Подразделение по умолчанию ​ Работа исполнителя Требует ввода hLe…" at bounding box center [471, 129] width 445 height 187
click at [265, 112] on input "Работа исполнителя" at bounding box center [270, 112] width 27 height 9
checkbox input "false"
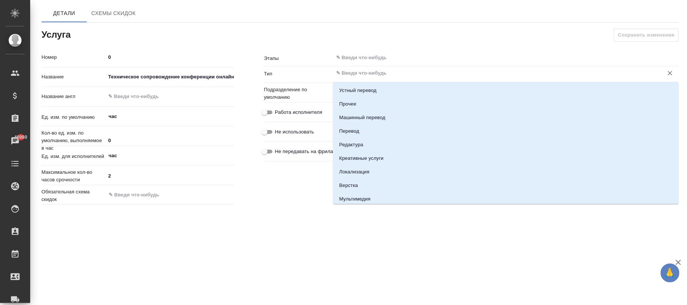
click at [347, 75] on input "text" at bounding box center [494, 73] width 316 height 9
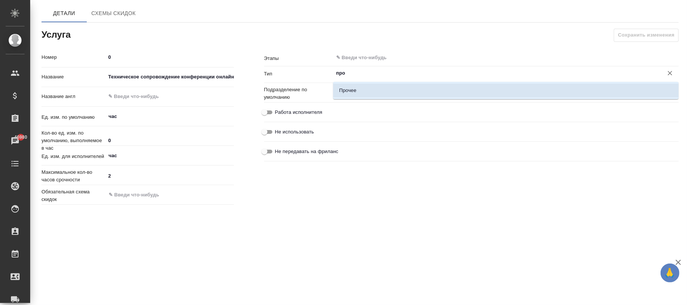
click at [356, 89] on p "Прочее" at bounding box center [347, 91] width 17 height 8
type input "Прочее"
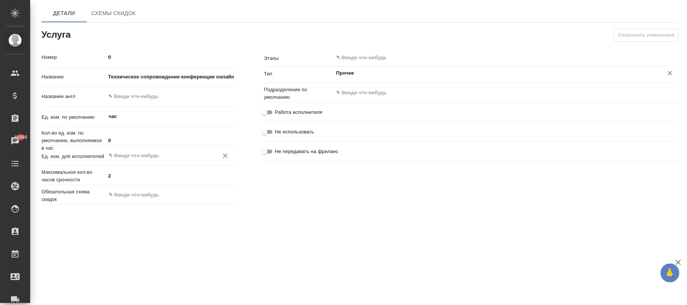
click at [141, 150] on div "​" at bounding box center [170, 156] width 128 height 14
type input "Прочее"
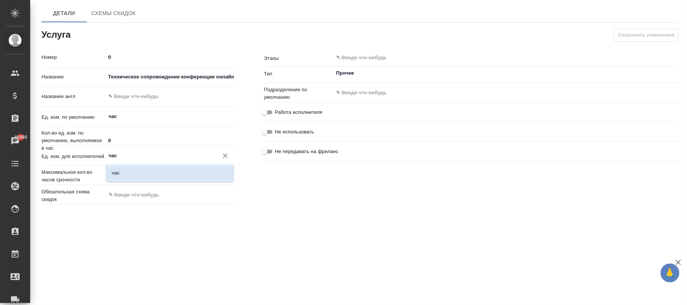
click at [139, 177] on li "час" at bounding box center [170, 173] width 128 height 14
type input "час"
drag, startPoint x: 265, startPoint y: 109, endPoint x: 343, endPoint y: 109, distance: 78.1
click at [267, 109] on input "Работа исполнителя" at bounding box center [264, 112] width 27 height 9
checkbox input "true"
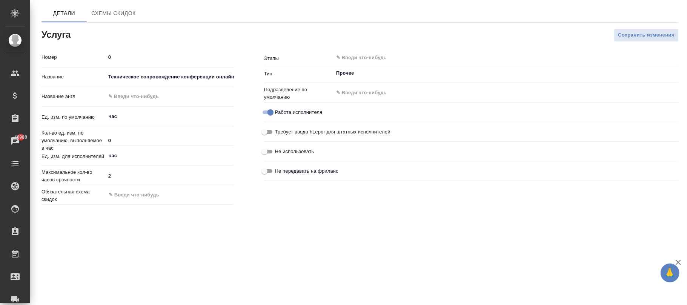
click at [641, 32] on span "Сохранить изменения" at bounding box center [646, 35] width 57 height 9
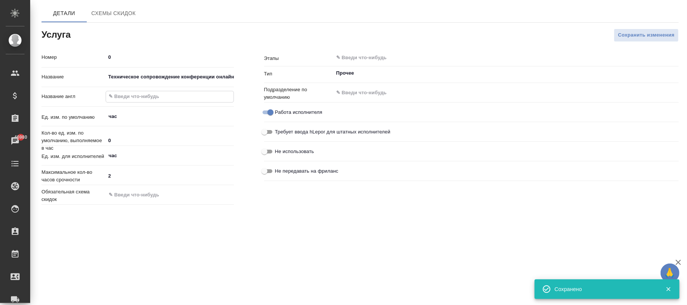
click at [130, 94] on input "text" at bounding box center [170, 96] width 128 height 11
paste input "Technical support of the conference online"
type input "Technical support of the conference online"
click at [633, 41] on button "Сохранить изменения" at bounding box center [646, 35] width 65 height 13
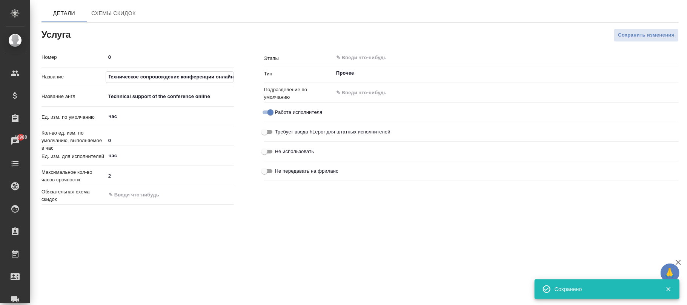
drag, startPoint x: 109, startPoint y: 77, endPoint x: 279, endPoint y: 81, distance: 169.2
click at [285, 81] on div "Номер 0 Название Техническое сопровождение конференции онлайн Название англ Tec…" at bounding box center [360, 129] width 668 height 187
click at [357, 58] on input "text" at bounding box center [494, 57] width 316 height 9
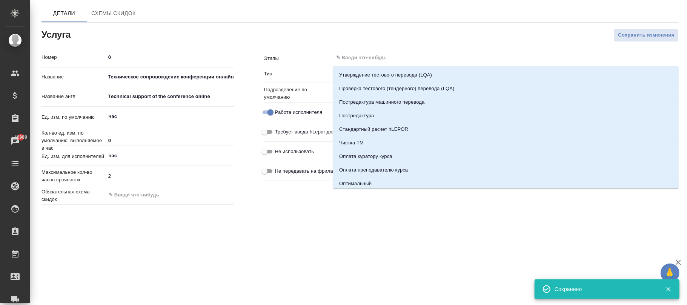
scroll to position [0, 0]
paste input "Техническое сопровождение конференции онлайн"
type input "Техническое сопровождение конференции онлайн"
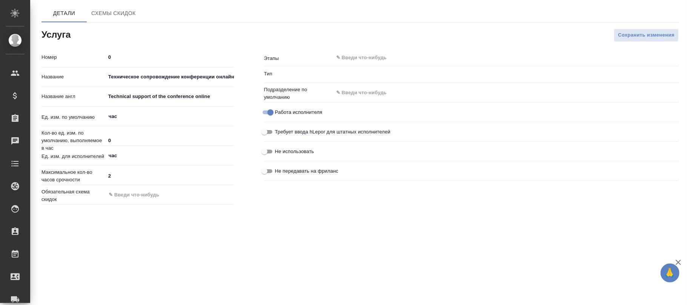
type input "Прочее"
click at [371, 62] on input "text" at bounding box center [494, 57] width 316 height 9
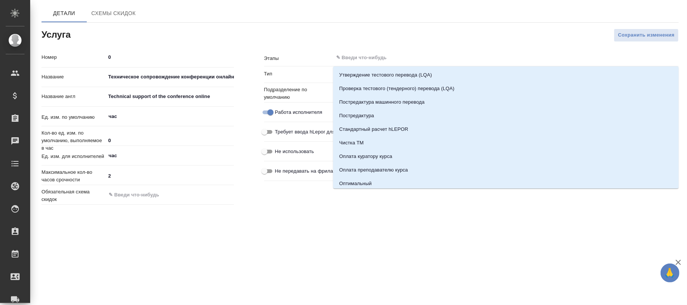
paste input "Техническое сопровождение конференции онлайн"
type input "Техническое сопровождение конференции онлайн"
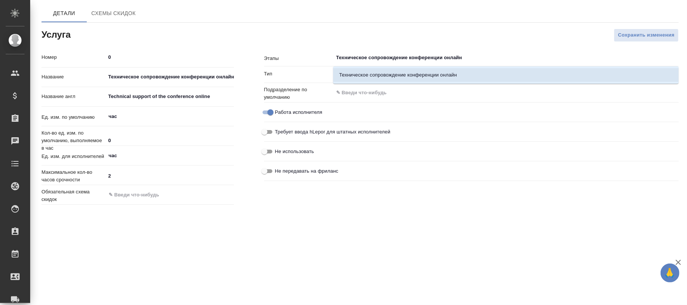
click at [366, 79] on li "Техническое сопровождение конференции онлайн" at bounding box center [506, 75] width 346 height 14
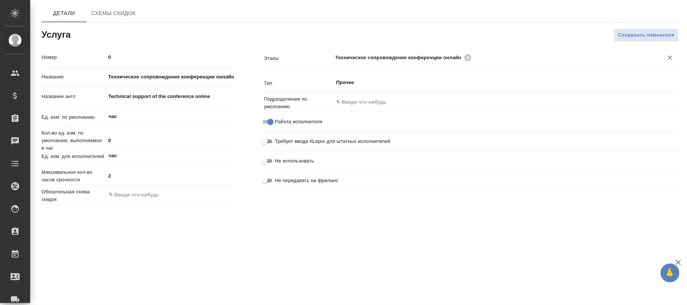
click at [267, 122] on input "Работа исполнителя" at bounding box center [270, 121] width 27 height 9
checkbox input "false"
click at [635, 42] on button "Сохранить изменения" at bounding box center [646, 35] width 65 height 13
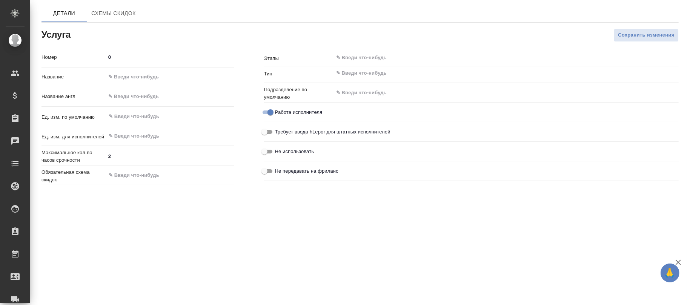
click at [131, 80] on input "text" at bounding box center [170, 77] width 128 height 11
paste input "Запись дорожек перевода и оригинала"
type input "Запись дорожек перевода и оригинала"
click at [125, 98] on input "text" at bounding box center [170, 96] width 128 height 11
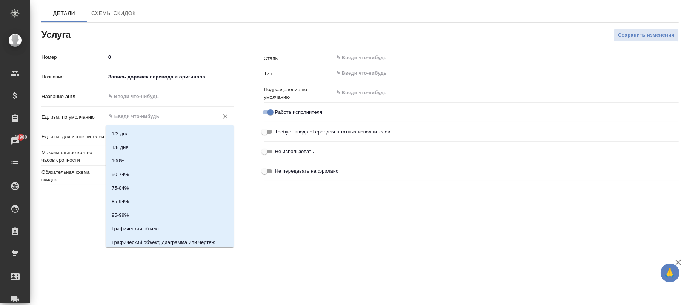
click at [125, 115] on input "text" at bounding box center [157, 116] width 99 height 9
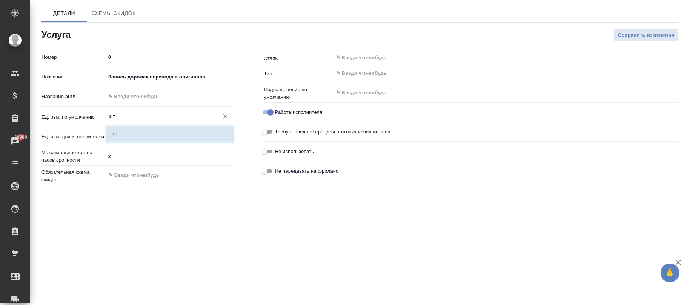
click at [136, 132] on li "шт" at bounding box center [170, 134] width 128 height 14
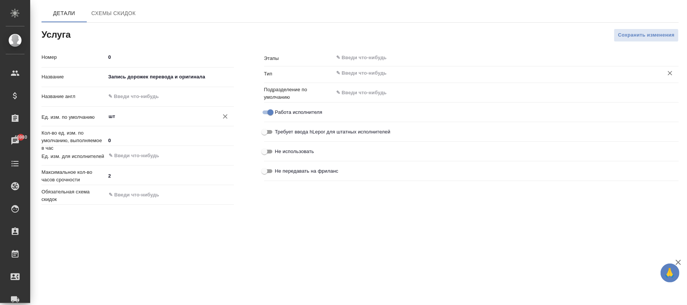
type input "шт"
click at [363, 72] on input "text" at bounding box center [494, 73] width 316 height 9
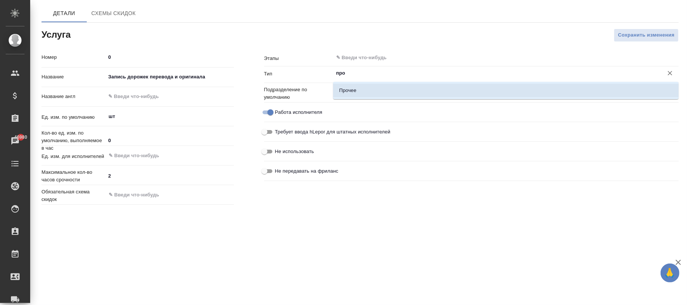
click at [360, 89] on li "Прочее" at bounding box center [506, 91] width 346 height 14
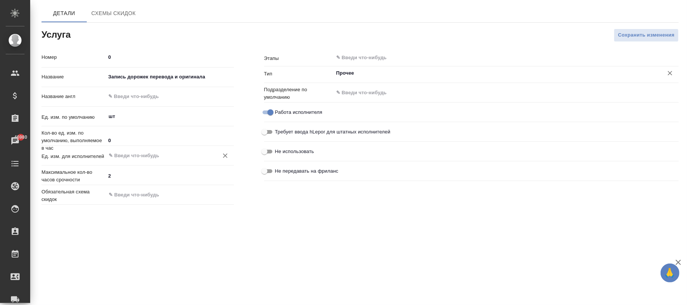
type input "Прочее"
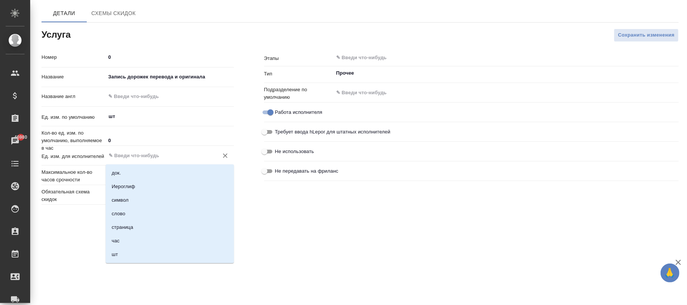
click at [121, 160] on input "text" at bounding box center [157, 155] width 99 height 9
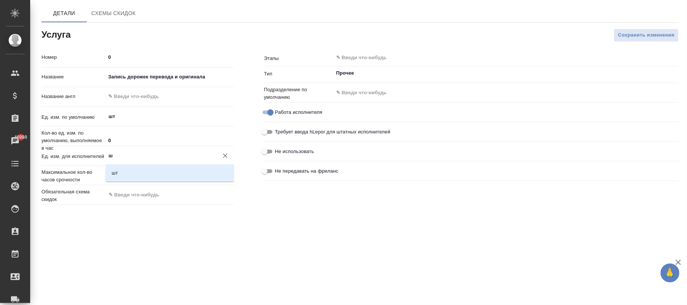
type input "шт"
click at [135, 176] on li "шт" at bounding box center [170, 173] width 128 height 14
click at [621, 36] on span "Сохранить изменения" at bounding box center [646, 35] width 57 height 9
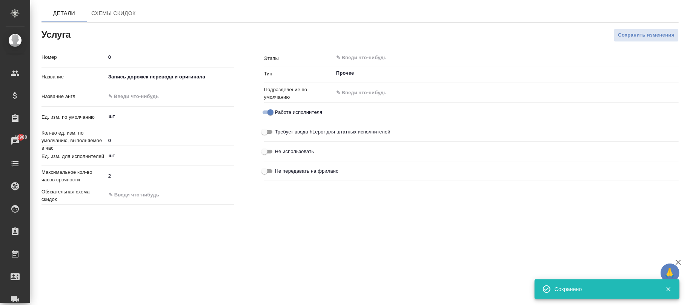
click at [133, 94] on input "text" at bounding box center [170, 96] width 128 height 11
paste input "Recording tracks of the translation and the original"
type input "Recording tracks of the translation and the original"
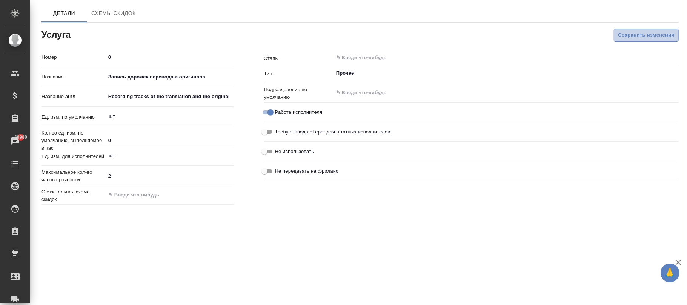
click at [630, 32] on span "Сохранить изменения" at bounding box center [646, 35] width 57 height 9
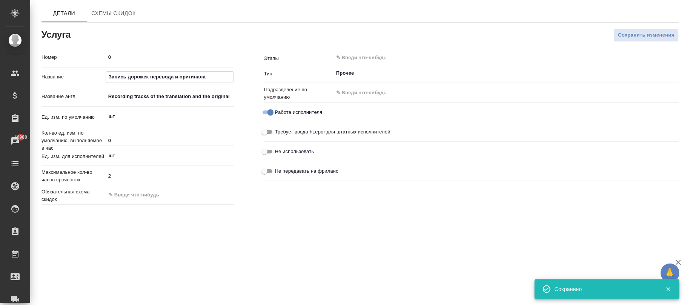
drag, startPoint x: 222, startPoint y: 78, endPoint x: 102, endPoint y: 72, distance: 120.9
click at [102, 72] on div "Название Запись дорожек перевода и оригинала" at bounding box center [138, 77] width 193 height 13
click at [391, 56] on input "text" at bounding box center [494, 57] width 316 height 9
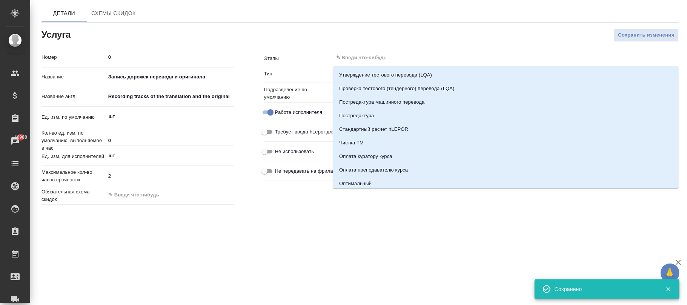
paste input "Запись дорожек перевода и оригинала"
type input "Запись дорожек перевода и оригинала"
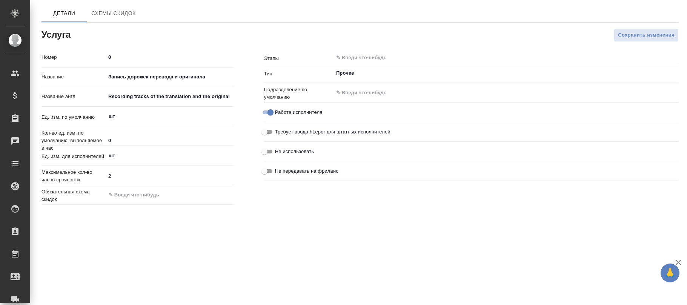
click at [384, 59] on input "text" at bounding box center [494, 57] width 316 height 9
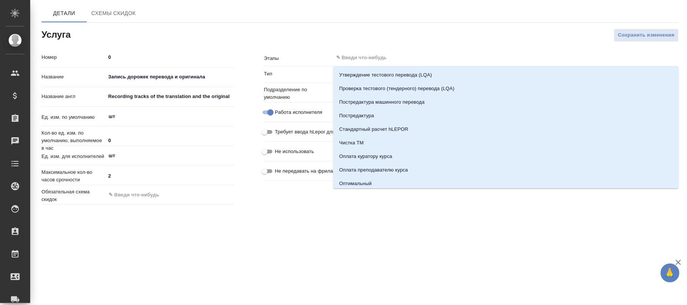
paste input "Запись дорожек перевода и оригинала"
type input "Запись дорожек перевода и оригинала"
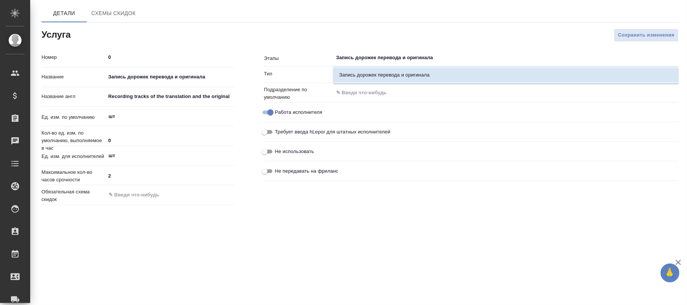
click at [367, 74] on li "Запись дорожек перевода и оригинала" at bounding box center [506, 75] width 346 height 14
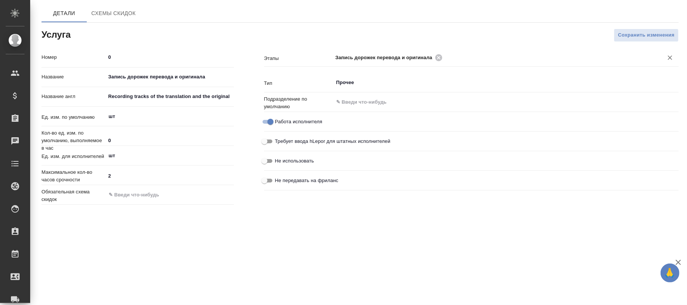
click at [270, 118] on input "Работа исполнителя" at bounding box center [270, 121] width 27 height 9
checkbox input "false"
drag, startPoint x: 651, startPoint y: 39, endPoint x: 354, endPoint y: 76, distance: 299.0
click at [650, 39] on span "Сохранить изменения" at bounding box center [646, 35] width 57 height 9
